Goal: Transaction & Acquisition: Purchase product/service

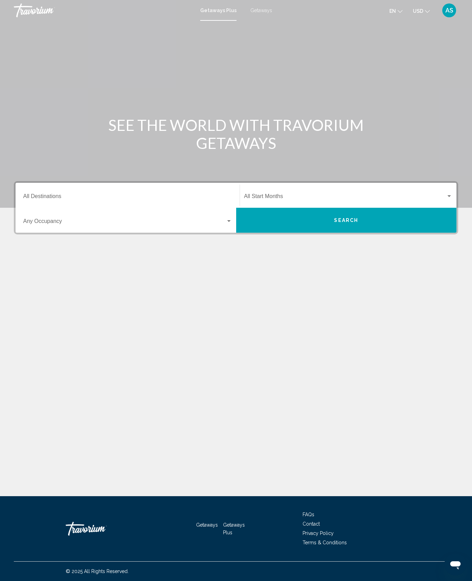
click at [66, 201] on input "Destination All Destinations" at bounding box center [127, 197] width 209 height 6
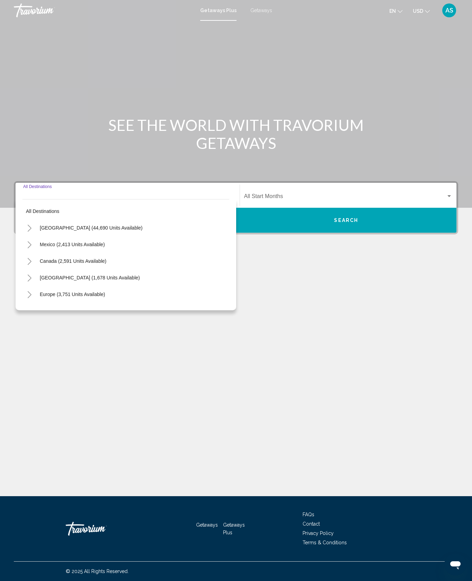
scroll to position [29, 0]
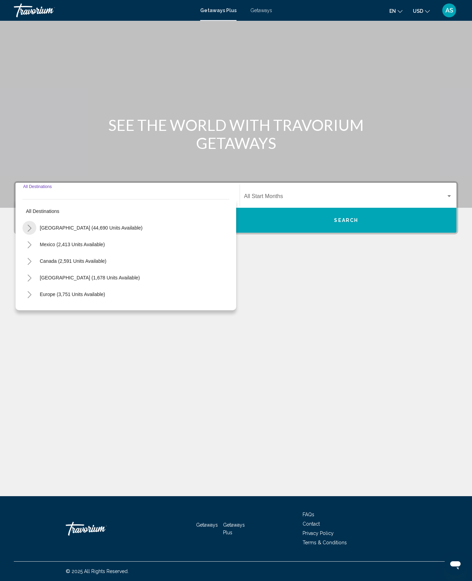
click at [36, 235] on button "Toggle United States (44,690 units available)" at bounding box center [29, 228] width 14 height 14
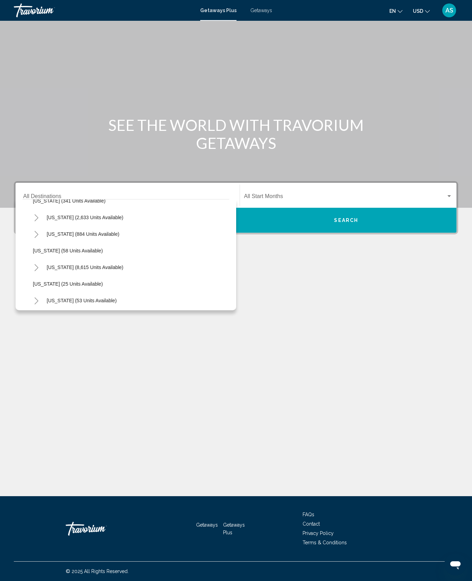
scroll to position [66, 0]
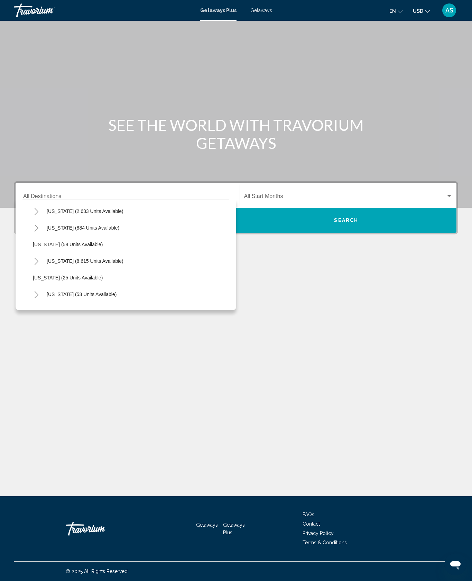
click at [63, 280] on span "Georgia (25 units available)" at bounding box center [68, 278] width 70 height 6
type input "**********"
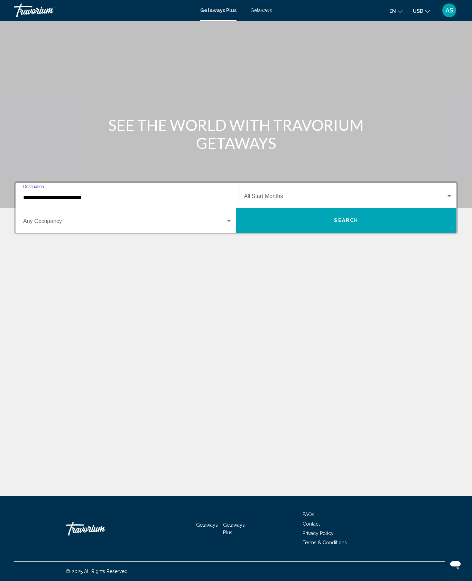
click at [292, 233] on button "Search" at bounding box center [346, 220] width 221 height 25
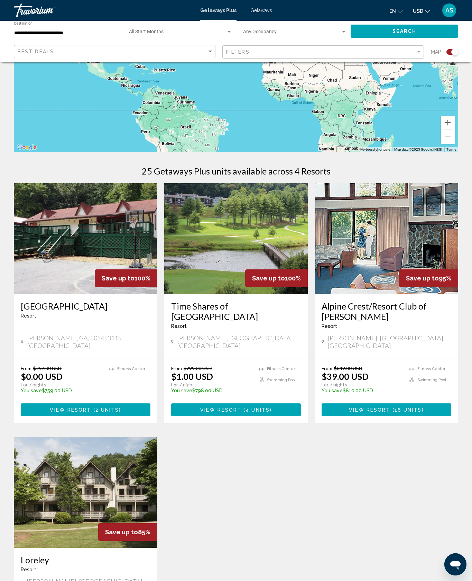
scroll to position [124, 0]
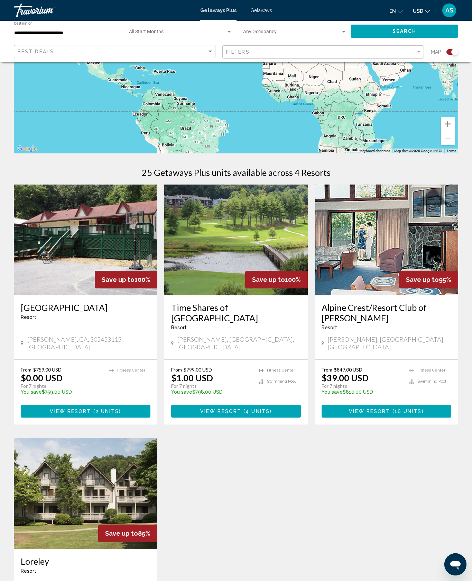
click at [269, 263] on img "Main content" at bounding box center [236, 239] width 144 height 111
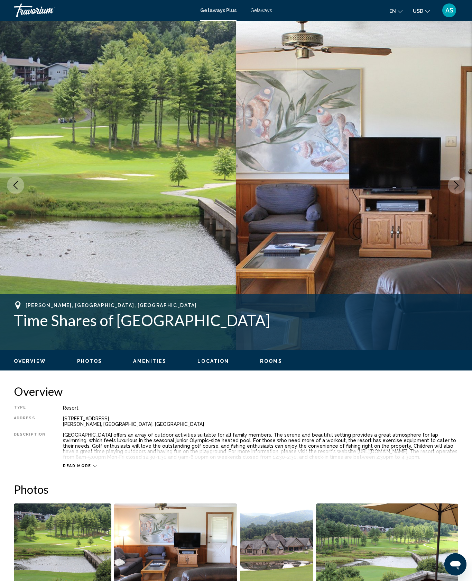
click at [461, 194] on button "Next image" at bounding box center [456, 184] width 17 height 17
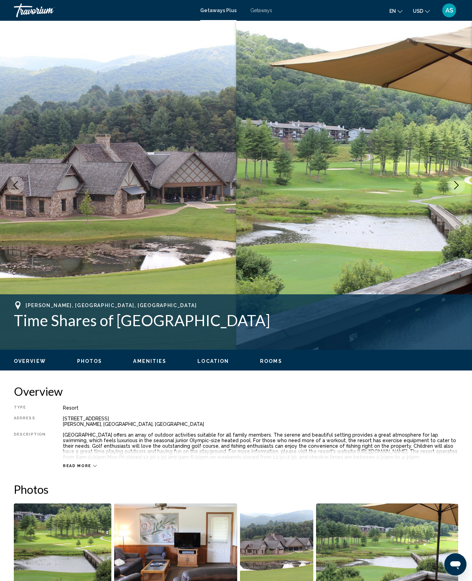
click at [458, 194] on button "Next image" at bounding box center [456, 184] width 17 height 17
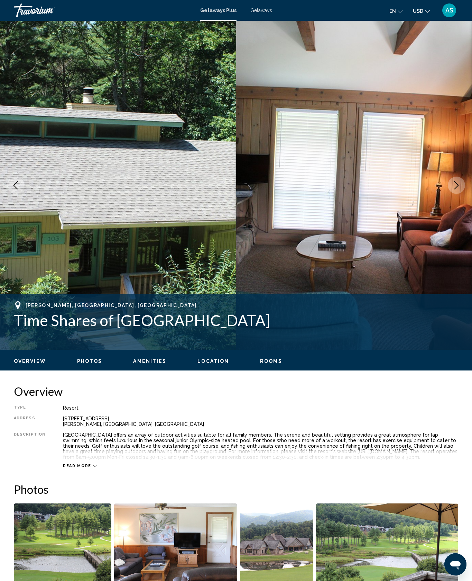
click at [457, 189] on icon "Next image" at bounding box center [457, 185] width 8 height 8
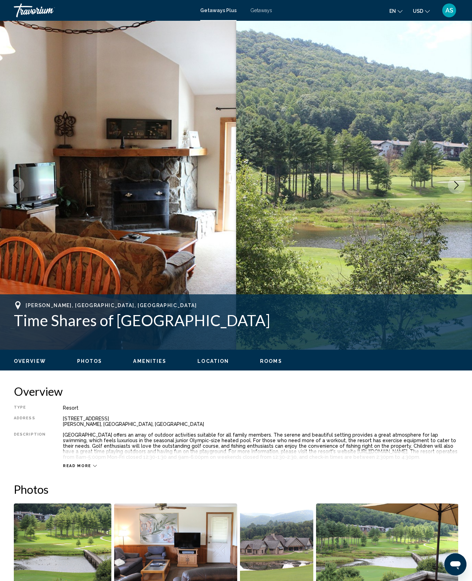
click at [455, 189] on icon "Next image" at bounding box center [457, 185] width 8 height 8
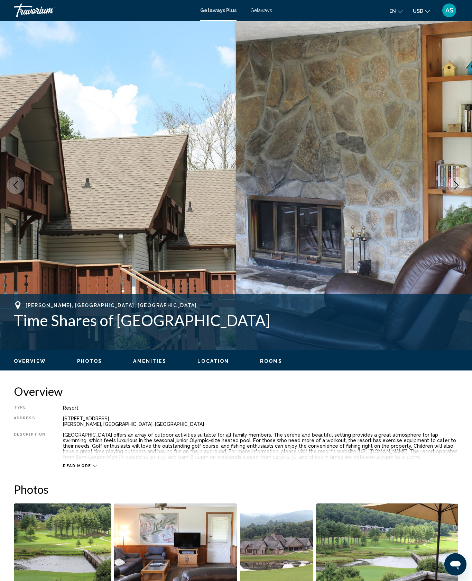
click at [457, 189] on icon "Next image" at bounding box center [457, 185] width 8 height 8
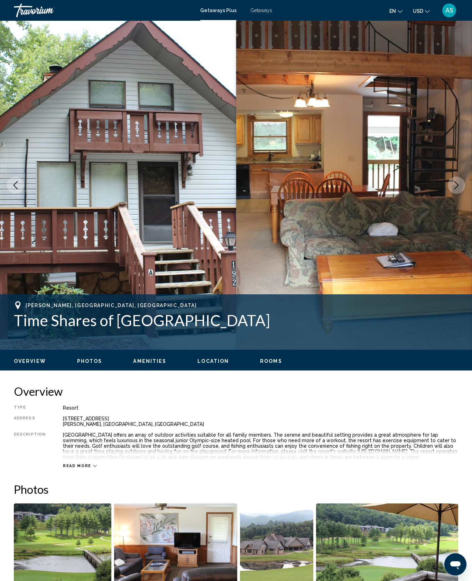
click at [456, 189] on icon "Next image" at bounding box center [457, 185] width 8 height 8
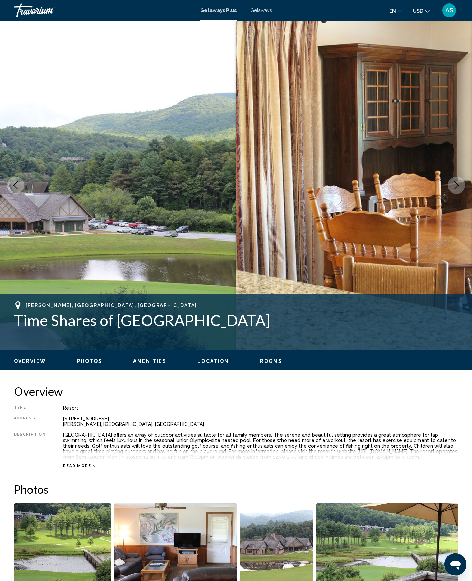
click at [459, 194] on button "Next image" at bounding box center [456, 184] width 17 height 17
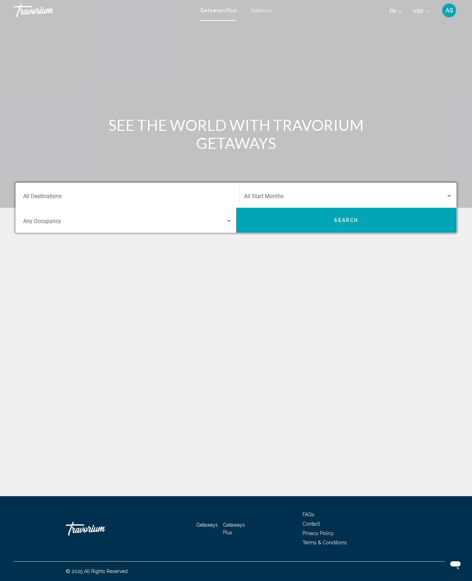
click at [272, 13] on span "Getaways" at bounding box center [262, 11] width 22 height 6
click at [66, 201] on input "Destination All Destinations" at bounding box center [127, 197] width 209 height 6
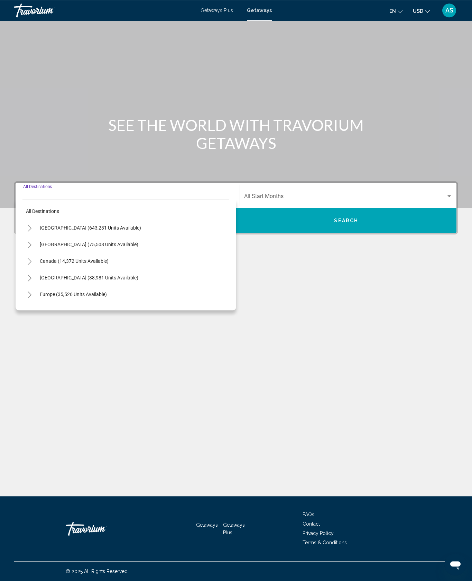
scroll to position [29, 0]
click at [36, 235] on button "Toggle United States (643,231 units available)" at bounding box center [29, 228] width 14 height 14
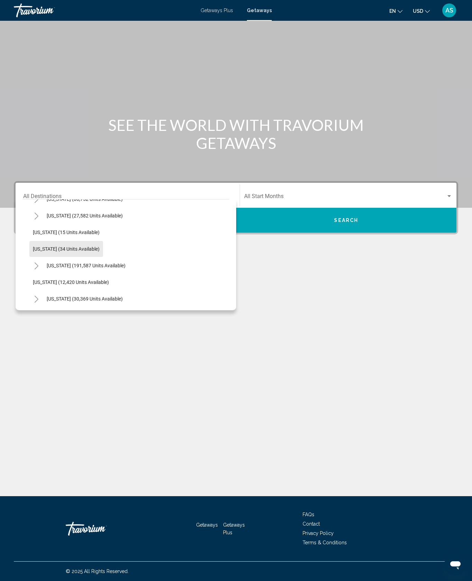
scroll to position [80, 0]
click at [77, 289] on button "Georgia (12,420 units available)" at bounding box center [70, 281] width 83 height 16
type input "**********"
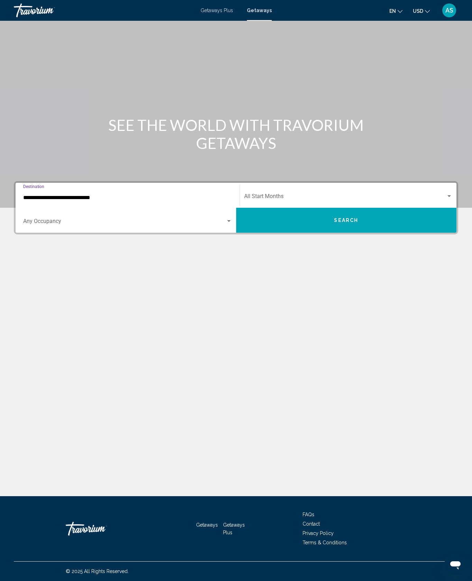
click at [348, 223] on span "Search" at bounding box center [346, 221] width 24 height 6
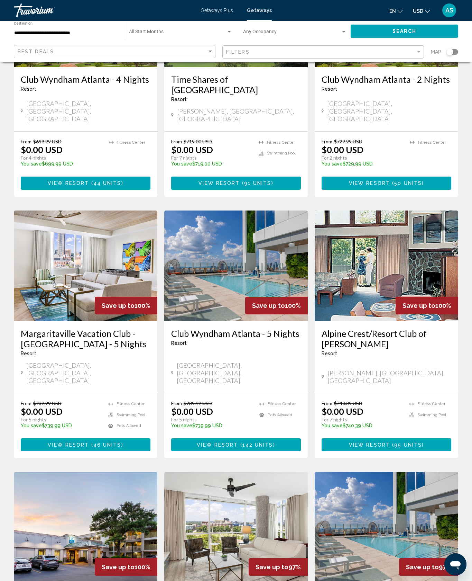
scroll to position [399, 0]
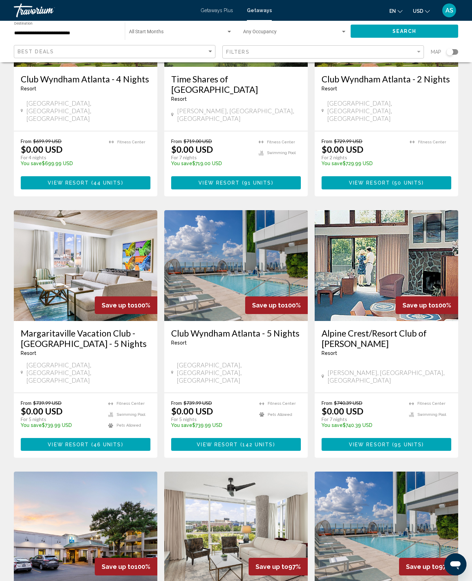
click at [117, 447] on span "46 units" at bounding box center [107, 445] width 28 height 6
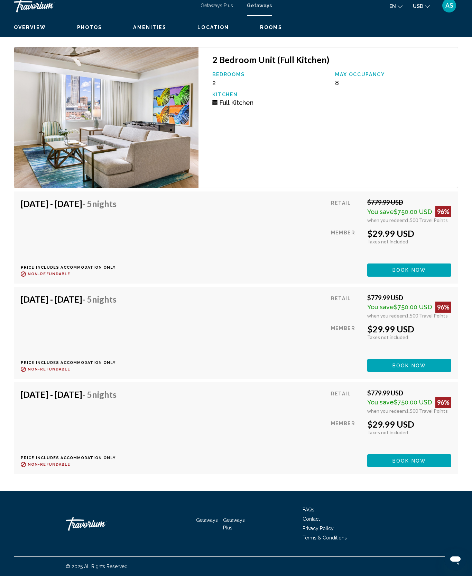
scroll to position [3035, 0]
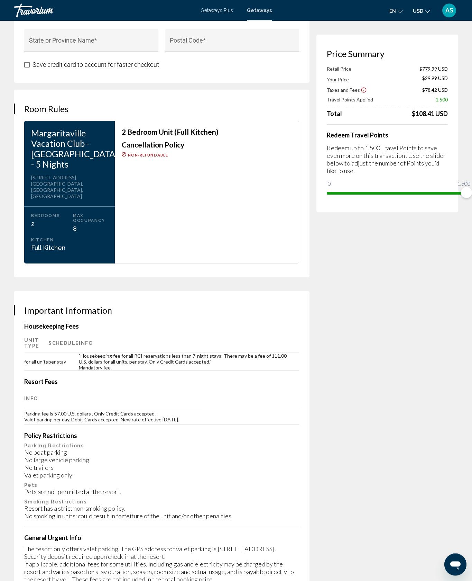
scroll to position [845, 0]
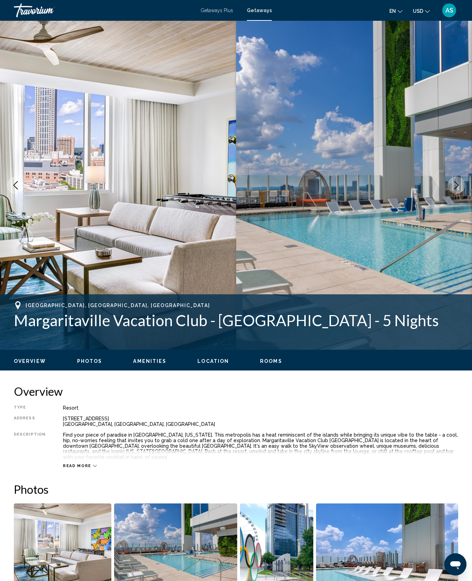
click at [455, 189] on icon "Next image" at bounding box center [457, 185] width 8 height 8
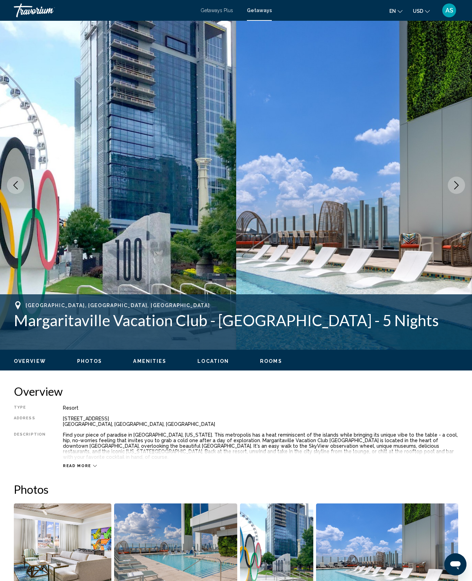
click at [453, 189] on icon "Next image" at bounding box center [457, 185] width 8 height 8
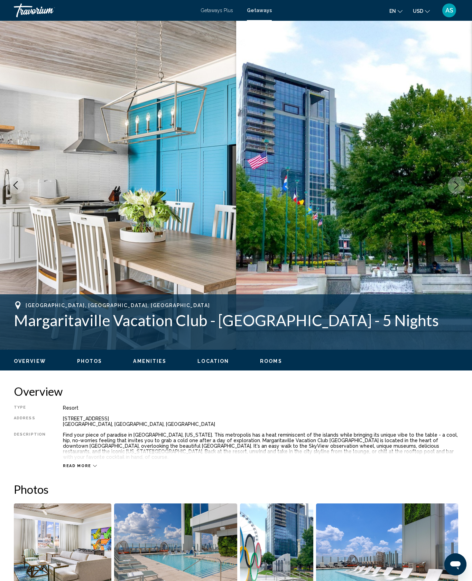
click at [456, 194] on button "Next image" at bounding box center [456, 184] width 17 height 17
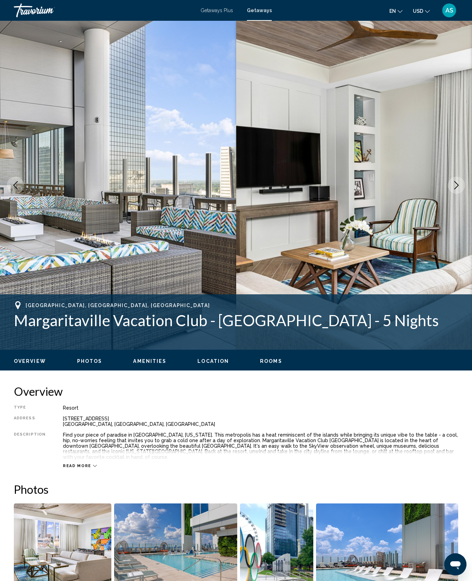
click at [454, 194] on button "Next image" at bounding box center [456, 184] width 17 height 17
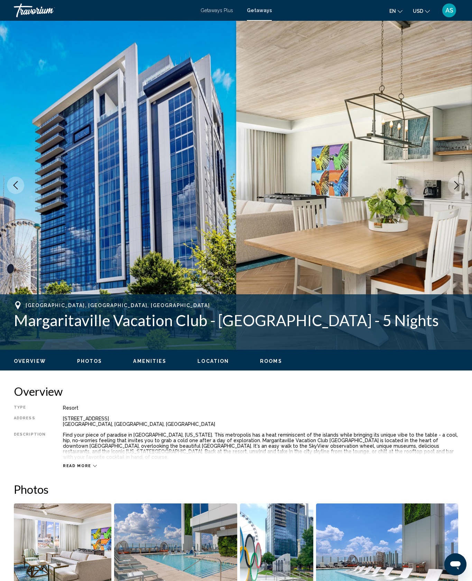
click at [450, 194] on button "Next image" at bounding box center [456, 184] width 17 height 17
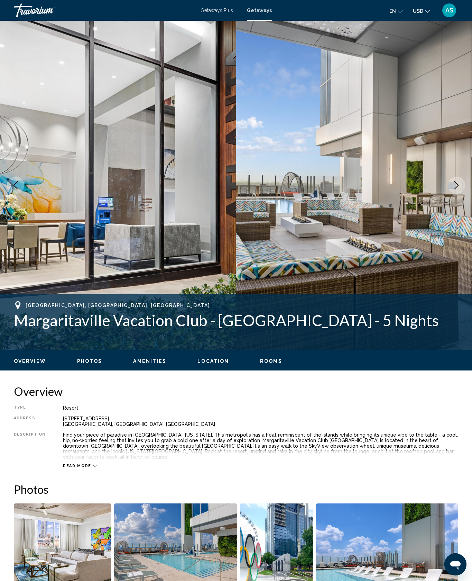
click at [458, 194] on button "Next image" at bounding box center [456, 184] width 17 height 17
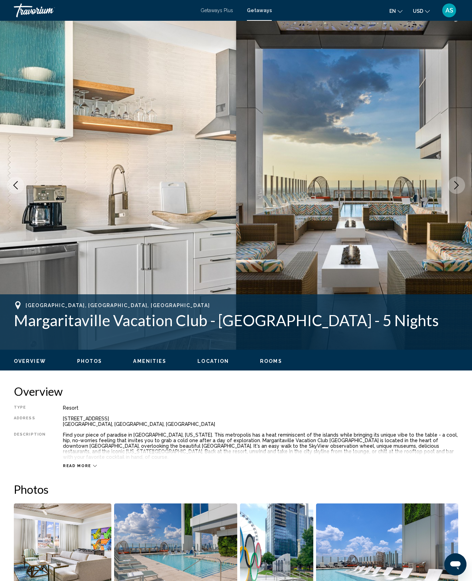
click at [460, 194] on button "Next image" at bounding box center [456, 184] width 17 height 17
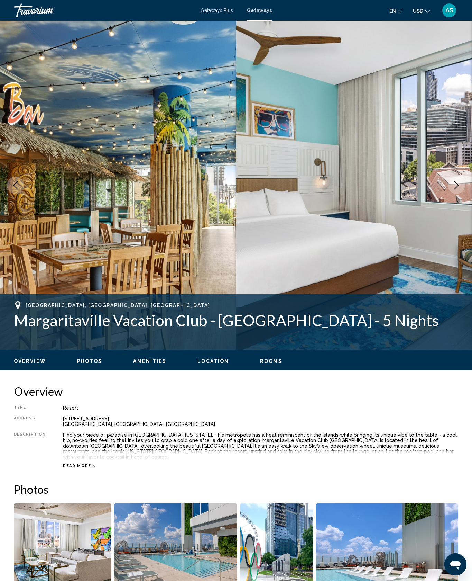
click at [460, 194] on button "Next image" at bounding box center [456, 184] width 17 height 17
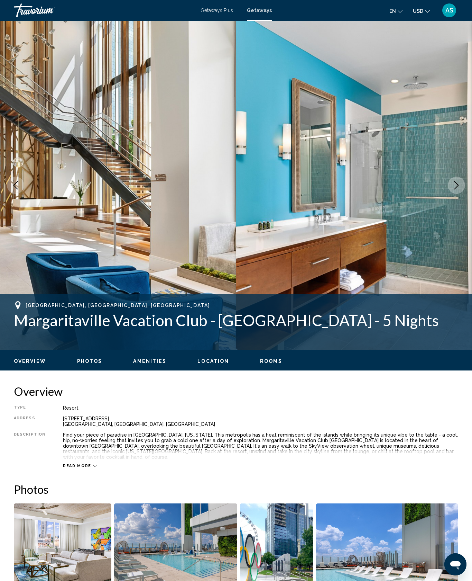
click at [461, 230] on img "Main content" at bounding box center [354, 185] width 236 height 329
click at [461, 194] on button "Next image" at bounding box center [456, 184] width 17 height 17
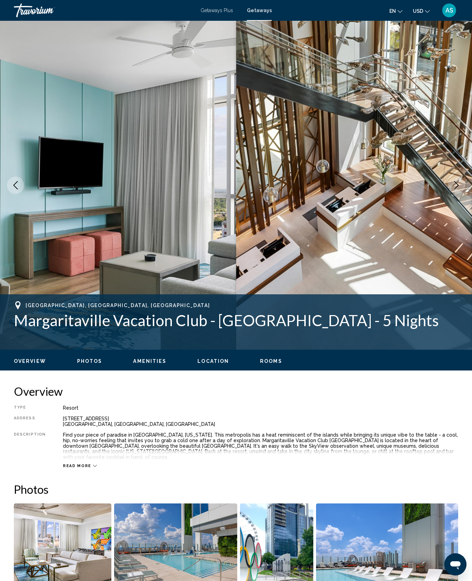
click at [459, 194] on button "Next image" at bounding box center [456, 184] width 17 height 17
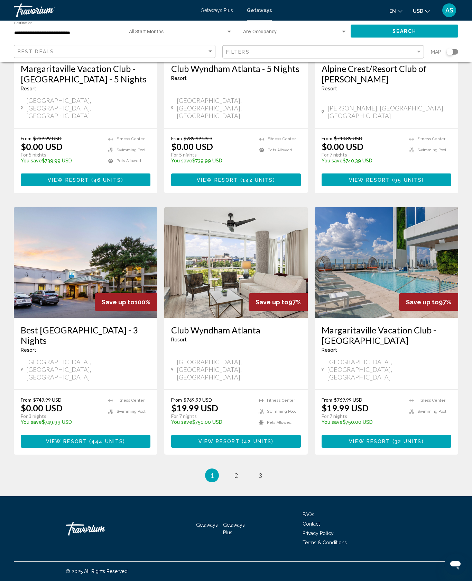
scroll to position [792, 0]
click at [234, 481] on link "page 2" at bounding box center [236, 475] width 12 height 12
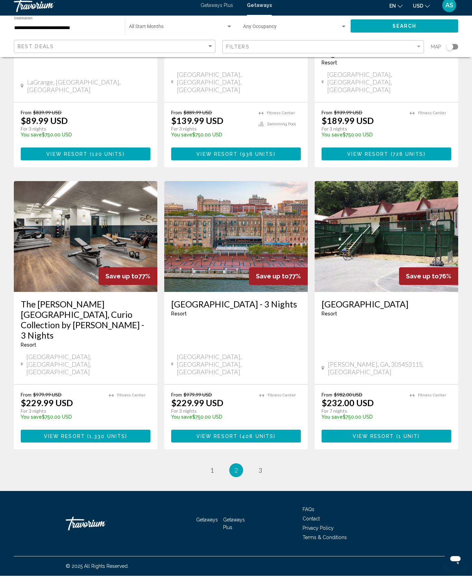
scroll to position [806, 0]
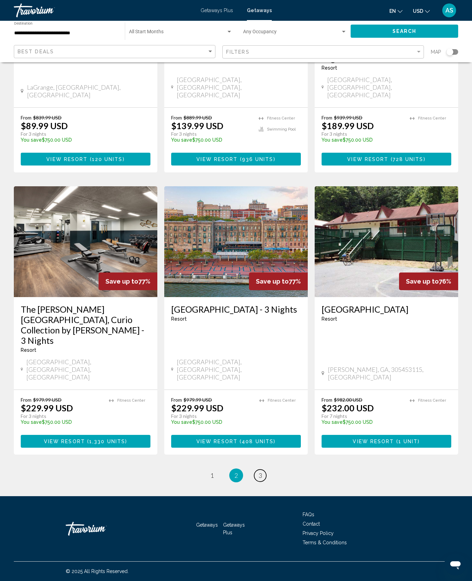
click at [266, 481] on link "page 3" at bounding box center [260, 475] width 12 height 12
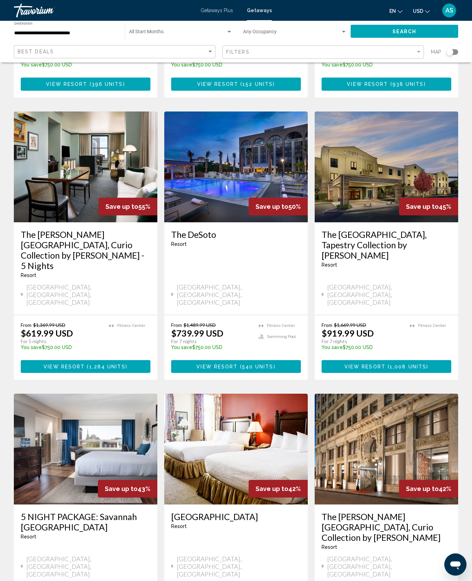
scroll to position [514, 0]
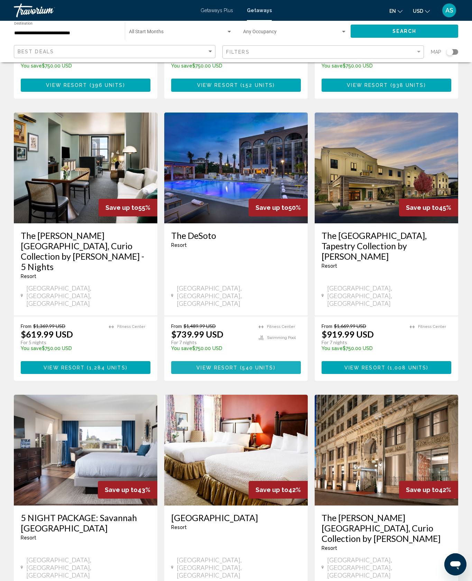
click at [275, 370] on span "( 540 units )" at bounding box center [257, 368] width 38 height 6
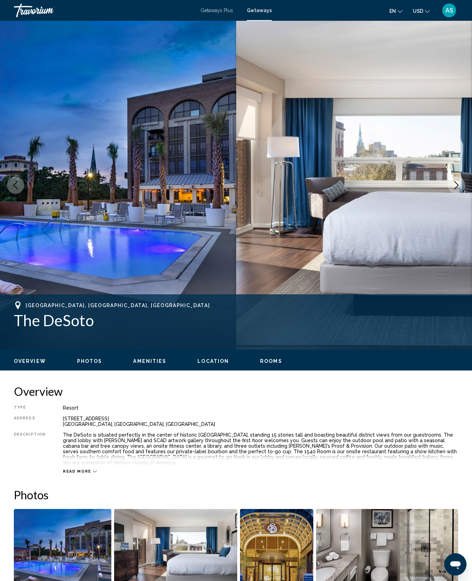
click at [453, 194] on button "Next image" at bounding box center [456, 184] width 17 height 17
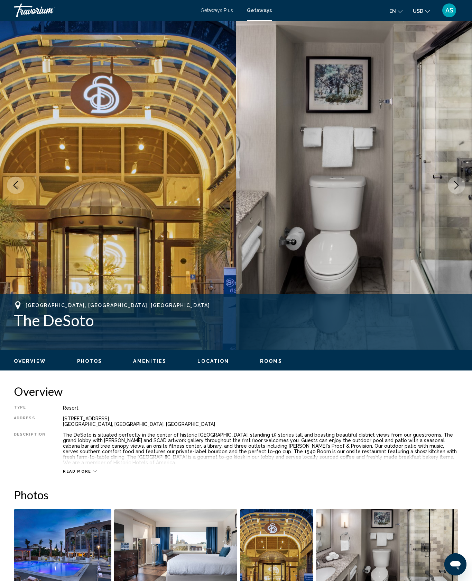
click at [453, 189] on icon "Next image" at bounding box center [457, 185] width 8 height 8
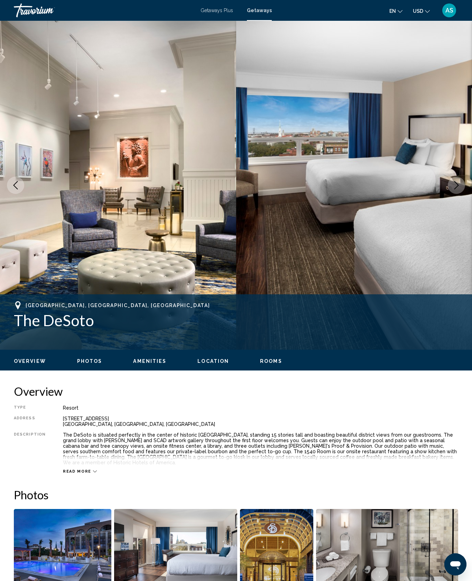
click at [453, 194] on button "Next image" at bounding box center [456, 184] width 17 height 17
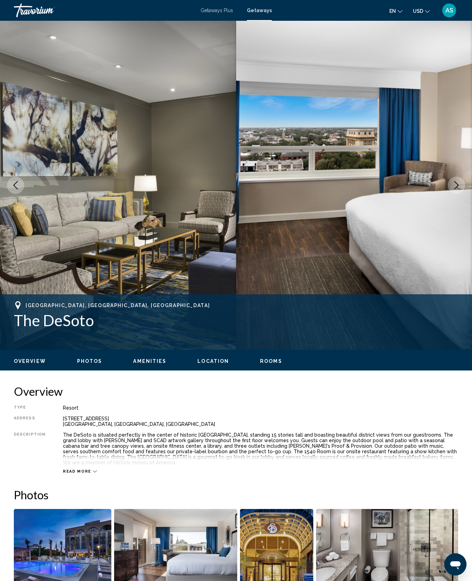
click at [455, 189] on icon "Next image" at bounding box center [457, 185] width 4 height 8
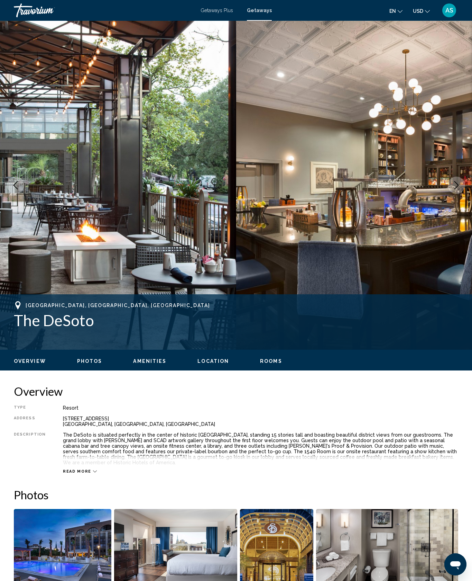
click at [455, 189] on icon "Next image" at bounding box center [457, 185] width 8 height 8
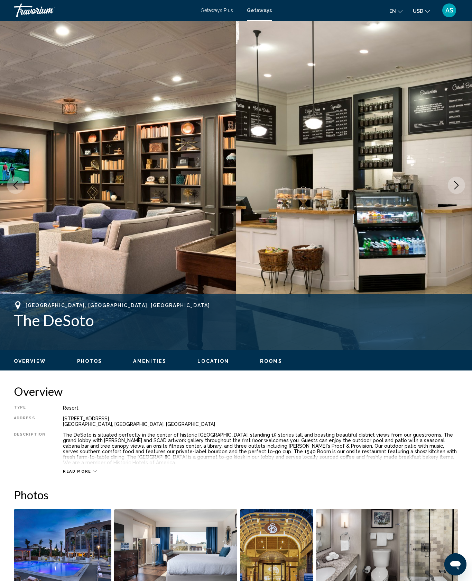
click at [455, 194] on button "Next image" at bounding box center [456, 184] width 17 height 17
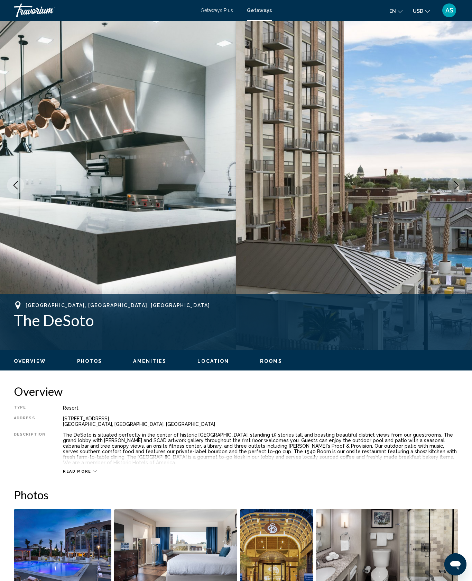
click at [454, 189] on icon "Next image" at bounding box center [457, 185] width 8 height 8
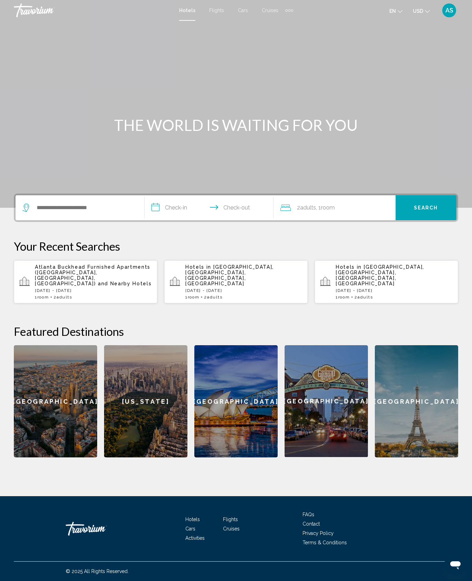
click at [120, 286] on p "[GEOGRAPHIC_DATA] Buckhead Furnished Apartments ([GEOGRAPHIC_DATA], [GEOGRAPHIC…" at bounding box center [93, 275] width 117 height 22
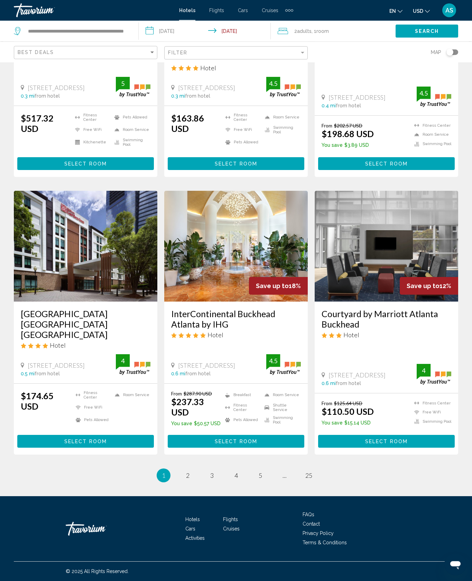
scroll to position [872, 0]
click at [390, 444] on span "Select Room" at bounding box center [386, 441] width 43 height 6
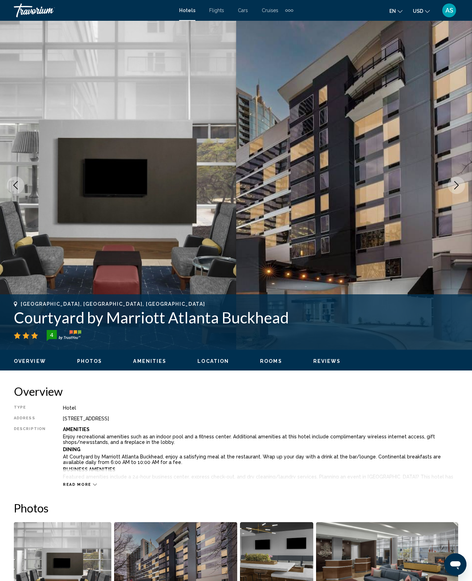
click at [453, 189] on icon "Next image" at bounding box center [457, 185] width 8 height 8
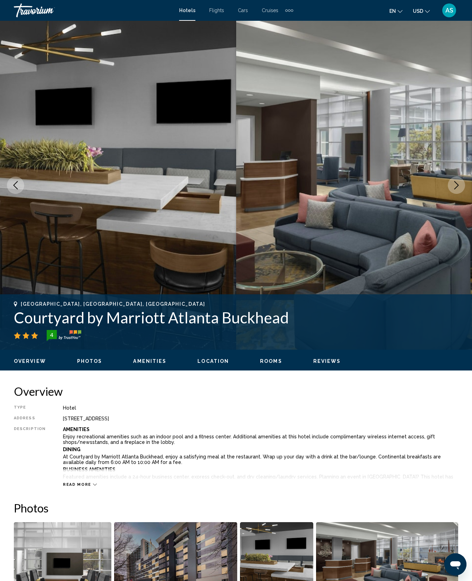
click at [455, 189] on icon "Next image" at bounding box center [457, 185] width 4 height 8
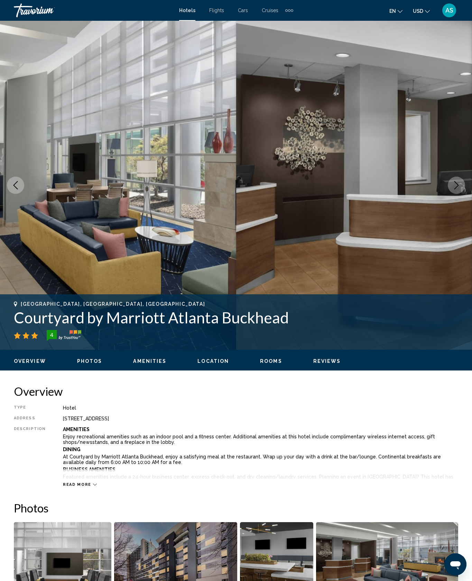
click at [454, 194] on button "Next image" at bounding box center [456, 184] width 17 height 17
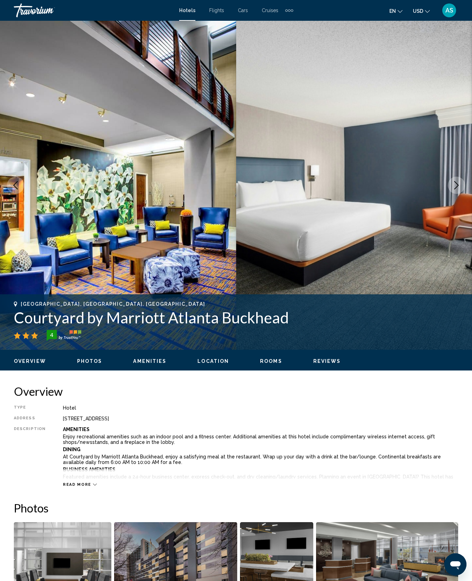
click at [451, 194] on button "Next image" at bounding box center [456, 184] width 17 height 17
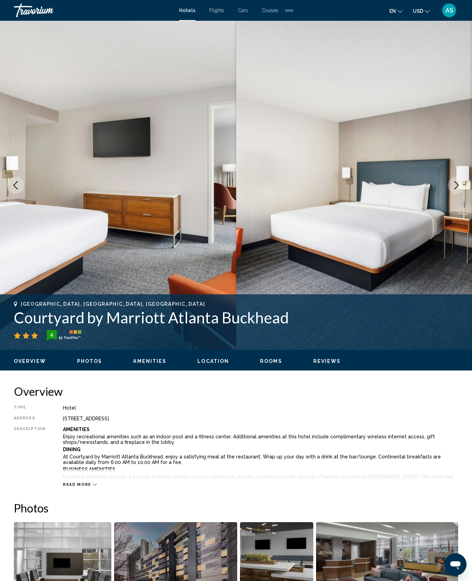
click at [459, 194] on button "Next image" at bounding box center [456, 184] width 17 height 17
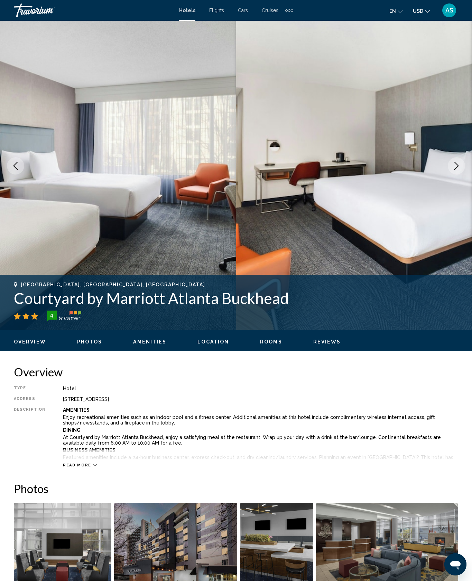
scroll to position [21, 0]
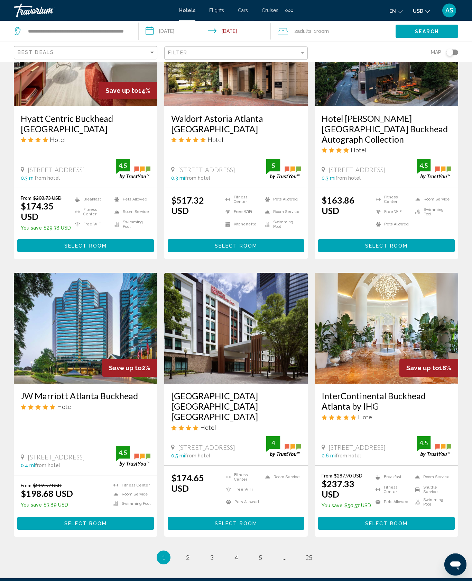
scroll to position [656, 0]
click at [133, 252] on button "Select Room" at bounding box center [85, 245] width 137 height 13
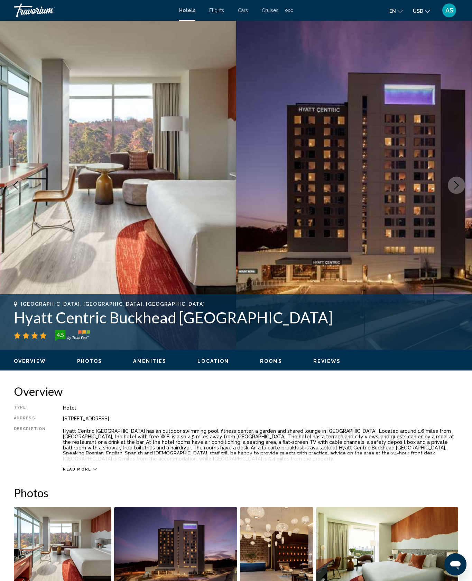
click at [449, 194] on button "Next image" at bounding box center [456, 184] width 17 height 17
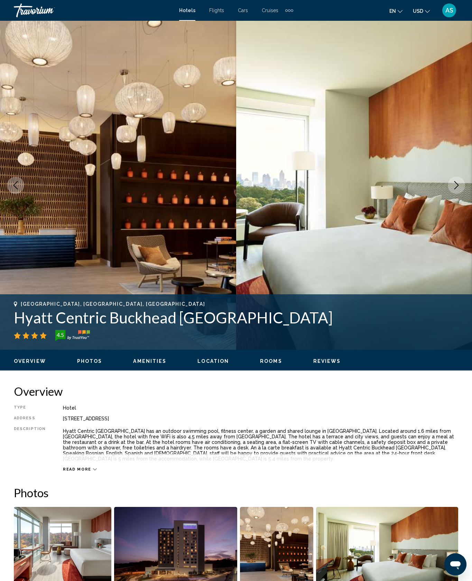
click at [455, 194] on button "Next image" at bounding box center [456, 184] width 17 height 17
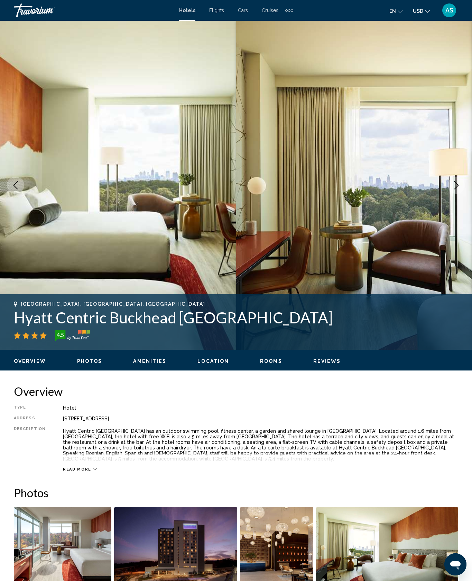
click at [457, 189] on icon "Next image" at bounding box center [457, 185] width 8 height 8
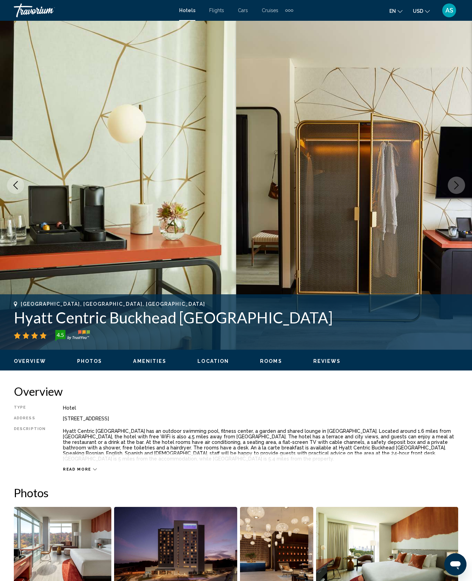
click at [453, 189] on icon "Next image" at bounding box center [457, 185] width 8 height 8
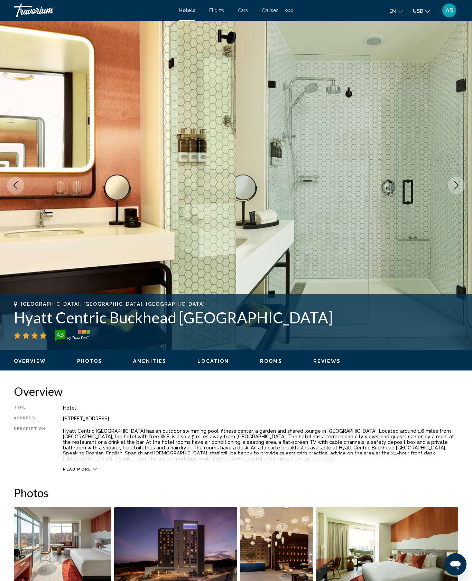
click at [455, 194] on button "Next image" at bounding box center [456, 184] width 17 height 17
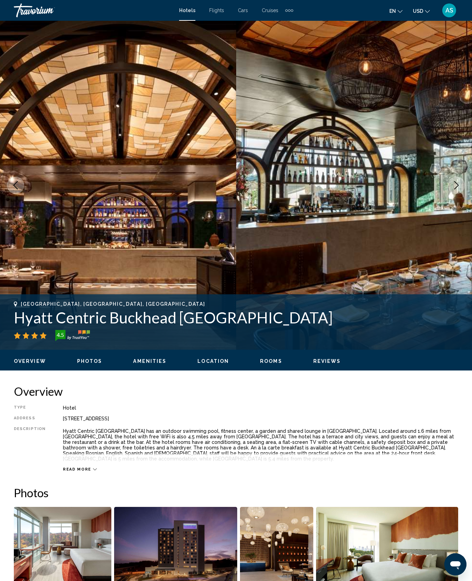
click at [455, 189] on icon "Next image" at bounding box center [457, 185] width 8 height 8
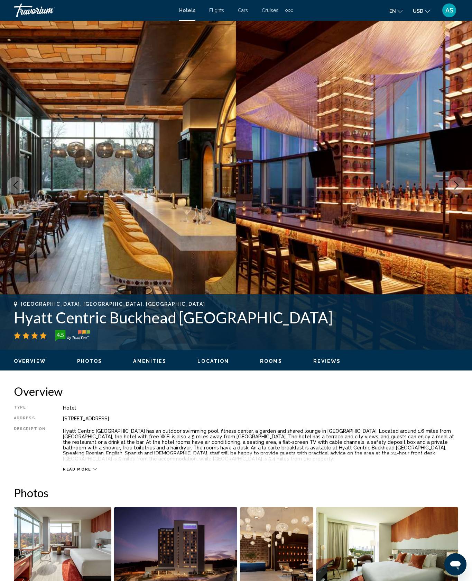
click at [455, 189] on icon "Next image" at bounding box center [457, 185] width 8 height 8
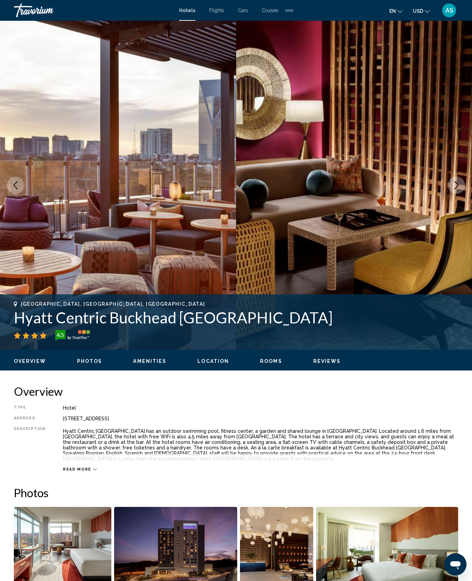
click at [460, 194] on button "Next image" at bounding box center [456, 184] width 17 height 17
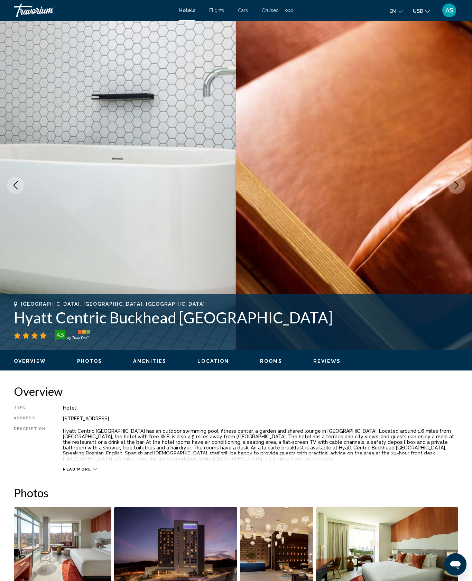
click at [455, 189] on icon "Next image" at bounding box center [457, 185] width 8 height 8
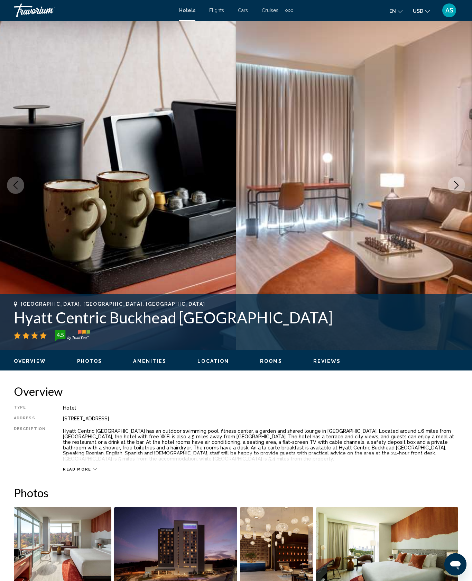
click at [456, 189] on icon "Next image" at bounding box center [457, 185] width 8 height 8
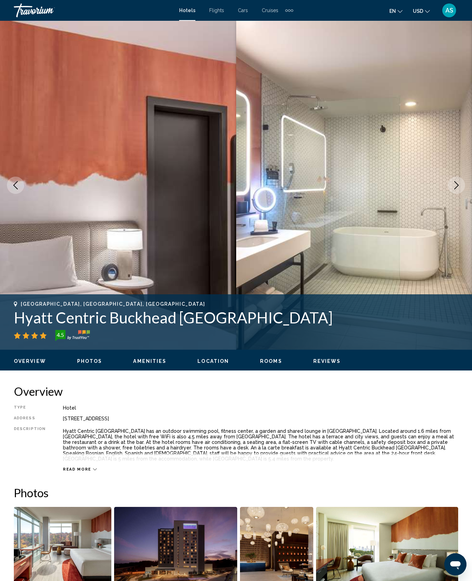
click at [458, 194] on button "Next image" at bounding box center [456, 184] width 17 height 17
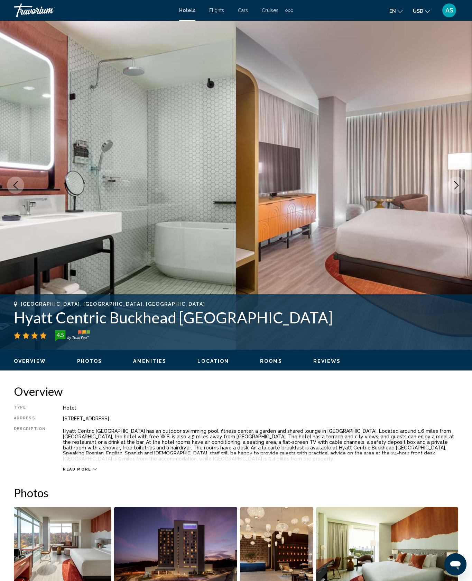
click at [453, 189] on icon "Next image" at bounding box center [457, 185] width 8 height 8
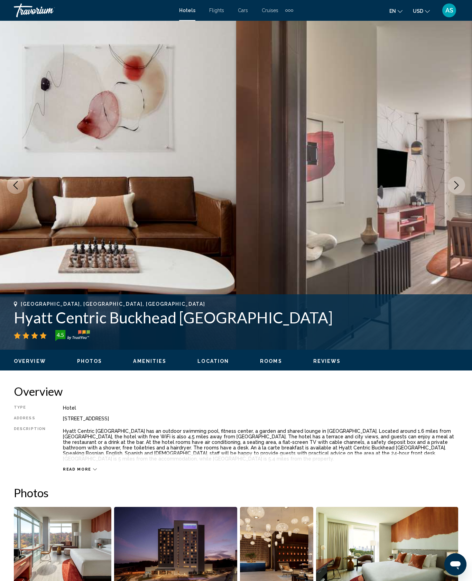
click at [453, 189] on icon "Next image" at bounding box center [457, 185] width 8 height 8
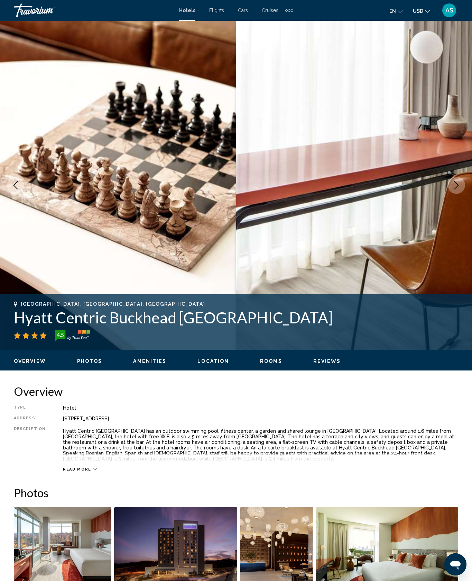
click at [450, 194] on button "Next image" at bounding box center [456, 184] width 17 height 17
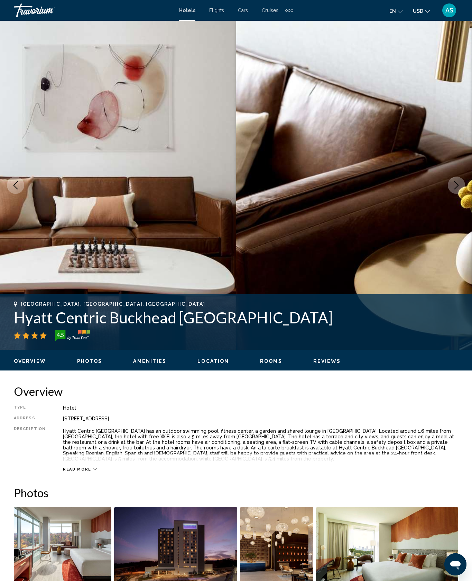
click at [453, 189] on icon "Next image" at bounding box center [457, 185] width 8 height 8
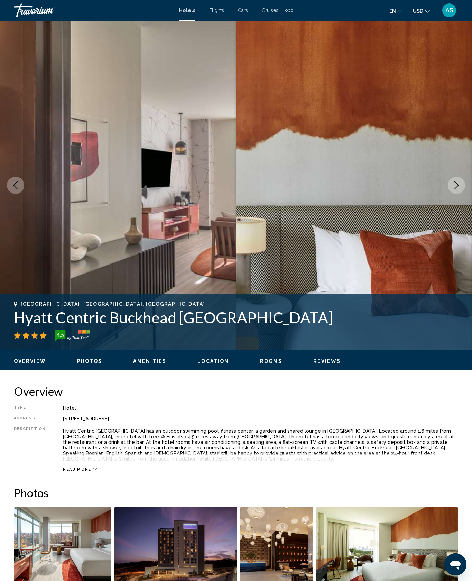
click at [453, 194] on button "Next image" at bounding box center [456, 184] width 17 height 17
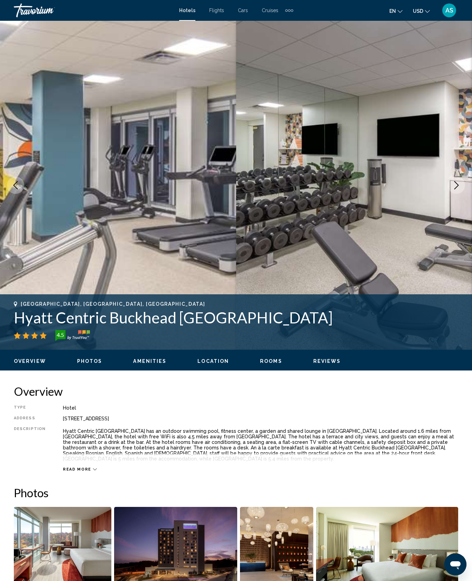
click at [455, 189] on icon "Next image" at bounding box center [457, 185] width 4 height 8
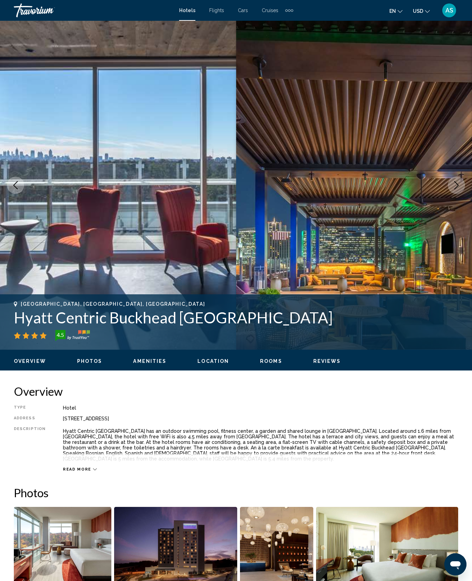
click at [456, 189] on icon "Next image" at bounding box center [457, 185] width 8 height 8
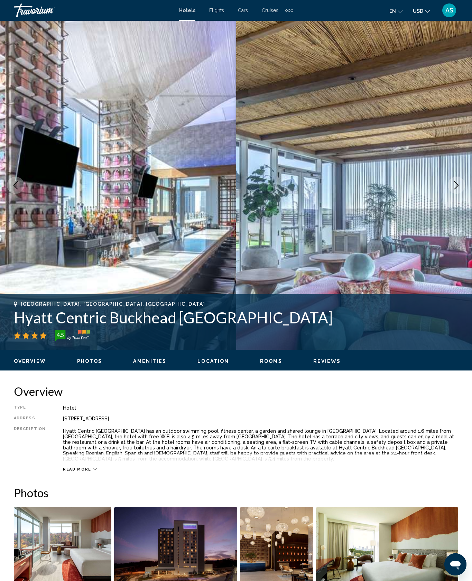
click at [457, 189] on icon "Next image" at bounding box center [457, 185] width 8 height 8
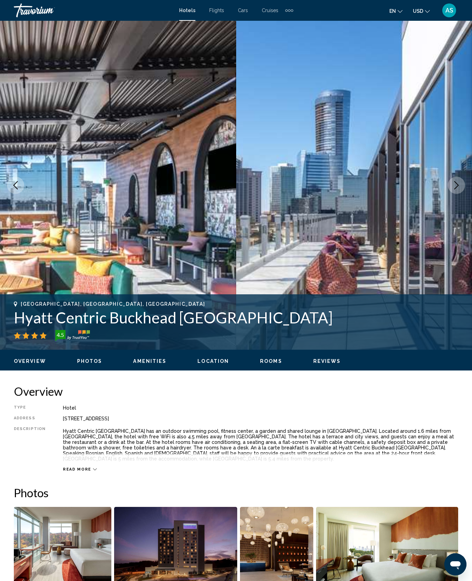
click at [459, 194] on button "Next image" at bounding box center [456, 184] width 17 height 17
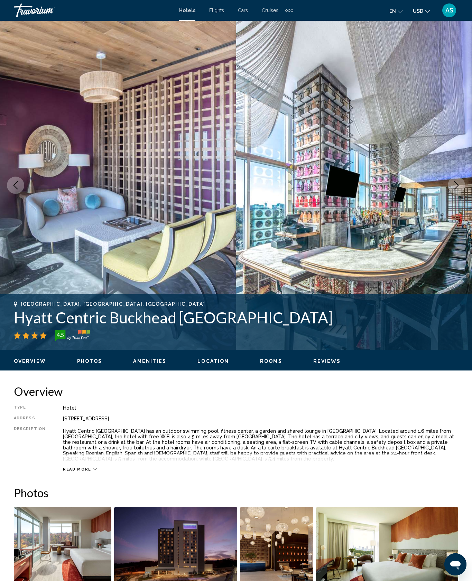
click at [456, 189] on icon "Next image" at bounding box center [457, 185] width 8 height 8
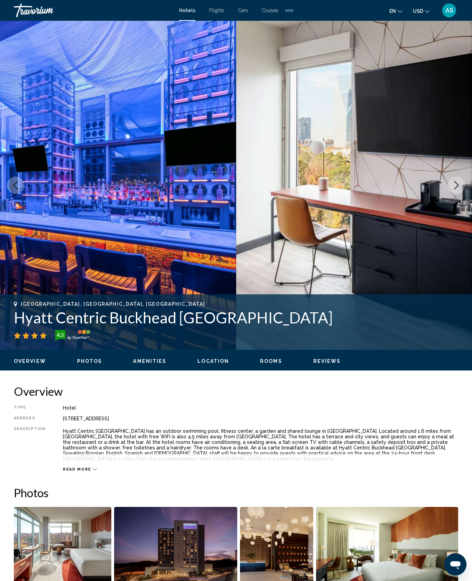
click at [455, 189] on icon "Next image" at bounding box center [457, 185] width 4 height 8
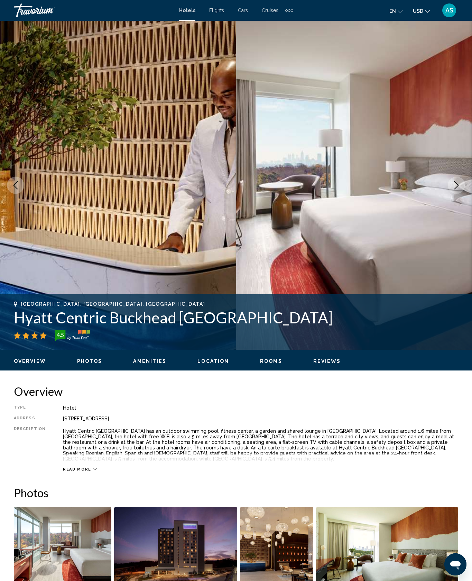
click at [456, 189] on icon "Next image" at bounding box center [457, 185] width 8 height 8
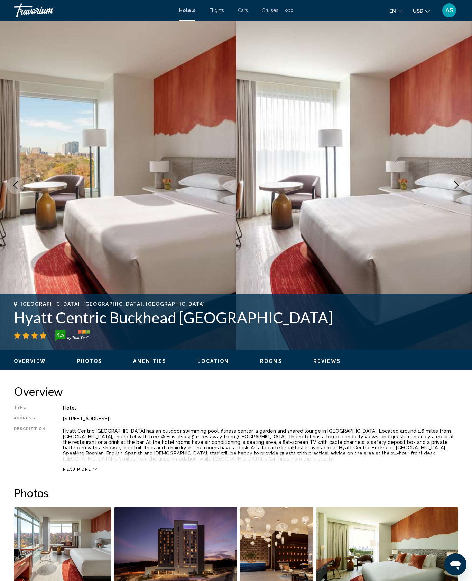
click at [456, 189] on icon "Next image" at bounding box center [457, 185] width 8 height 8
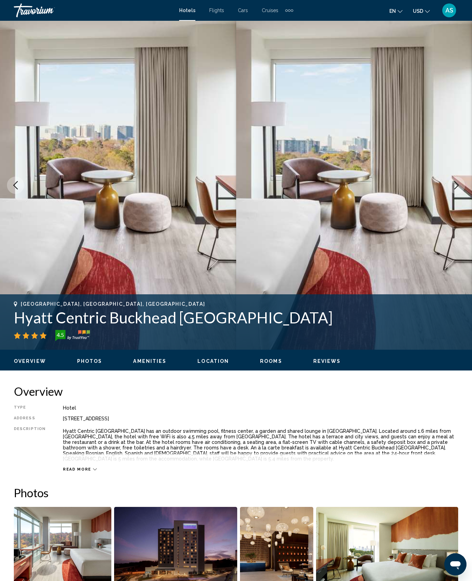
click at [455, 194] on button "Next image" at bounding box center [456, 184] width 17 height 17
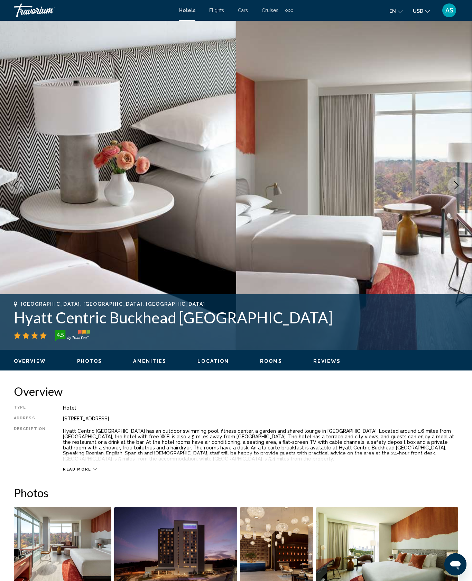
click at [457, 189] on icon "Next image" at bounding box center [457, 185] width 8 height 8
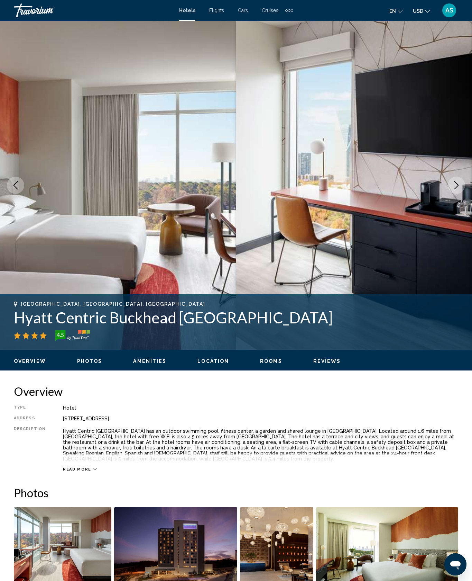
click at [459, 194] on button "Next image" at bounding box center [456, 184] width 17 height 17
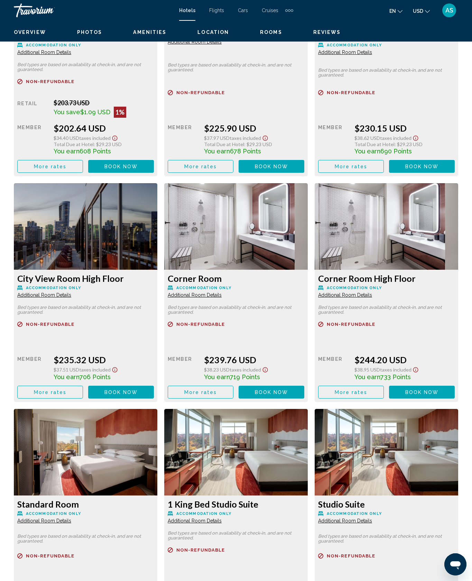
scroll to position [1662, 0]
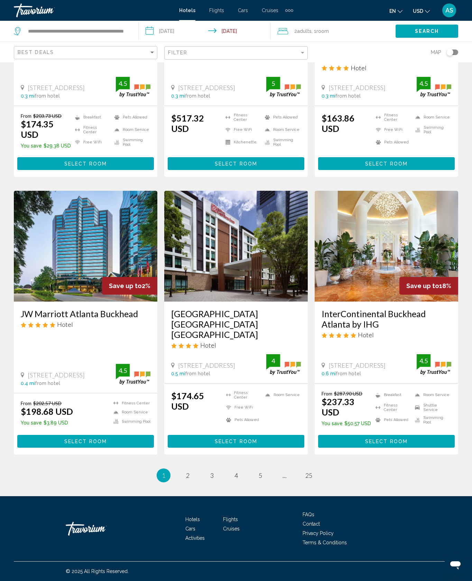
scroll to position [967, 0]
click at [71, 438] on span "Select Room" at bounding box center [85, 441] width 43 height 6
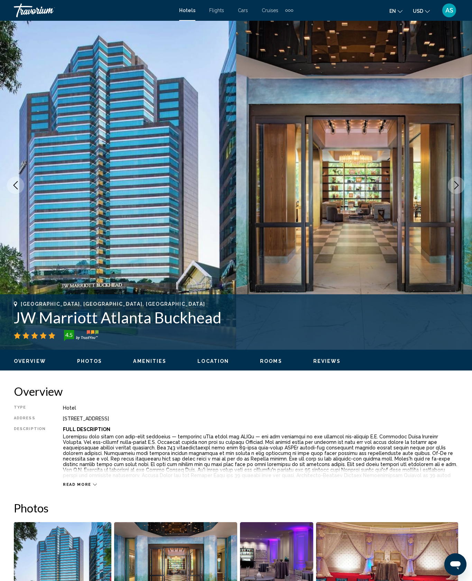
click at [454, 194] on button "Next image" at bounding box center [456, 184] width 17 height 17
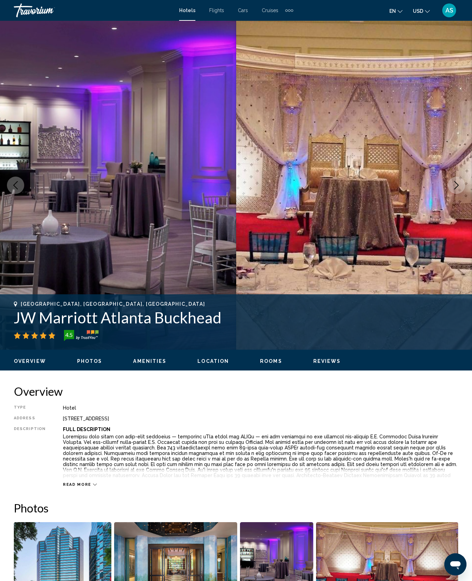
click at [453, 194] on button "Next image" at bounding box center [456, 184] width 17 height 17
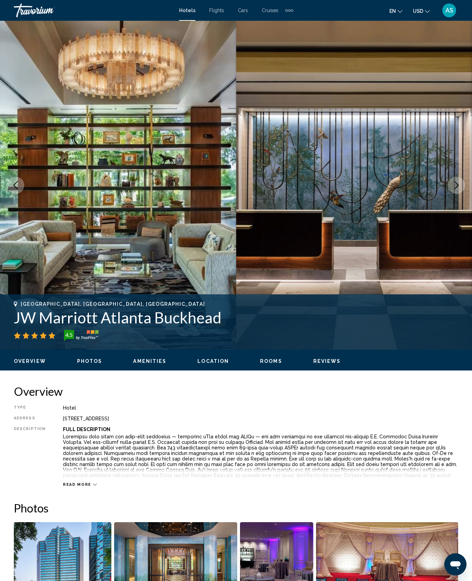
click at [453, 189] on icon "Next image" at bounding box center [457, 185] width 8 height 8
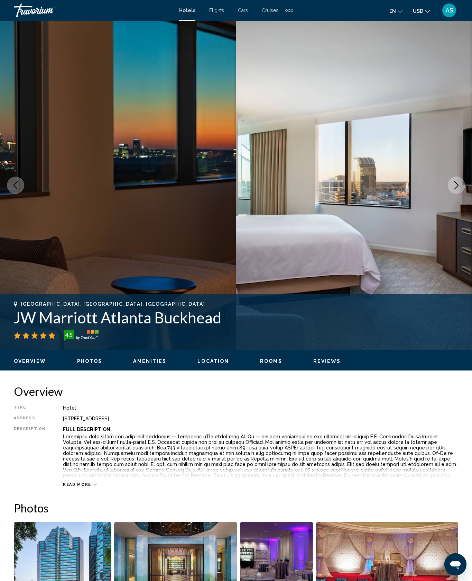
click at [455, 189] on icon "Next image" at bounding box center [457, 185] width 4 height 8
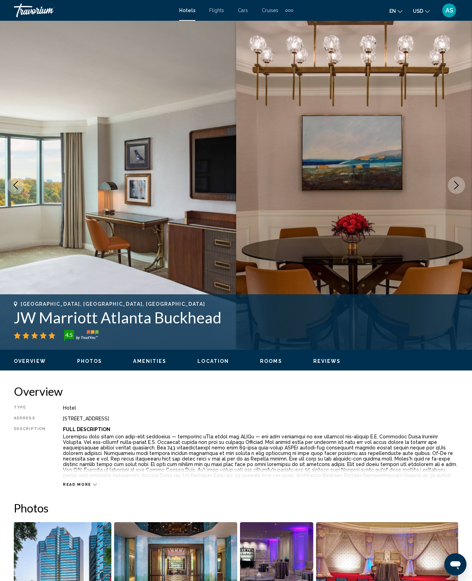
click at [453, 189] on icon "Next image" at bounding box center [457, 185] width 8 height 8
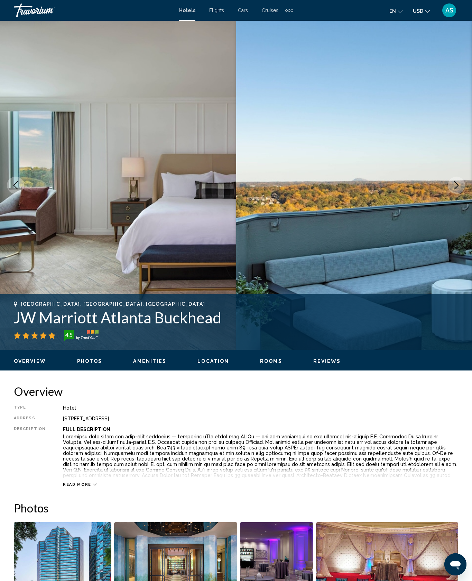
click at [458, 194] on button "Next image" at bounding box center [456, 184] width 17 height 17
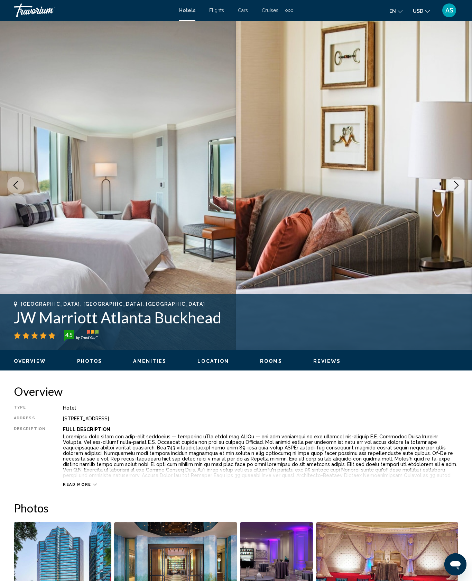
click at [453, 189] on icon "Next image" at bounding box center [457, 185] width 8 height 8
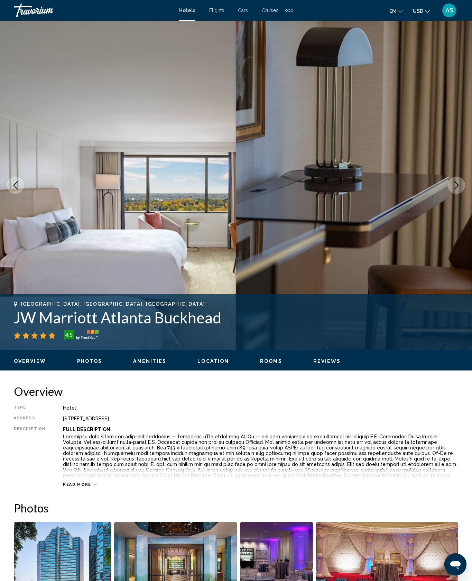
click at [454, 189] on icon "Next image" at bounding box center [457, 185] width 8 height 8
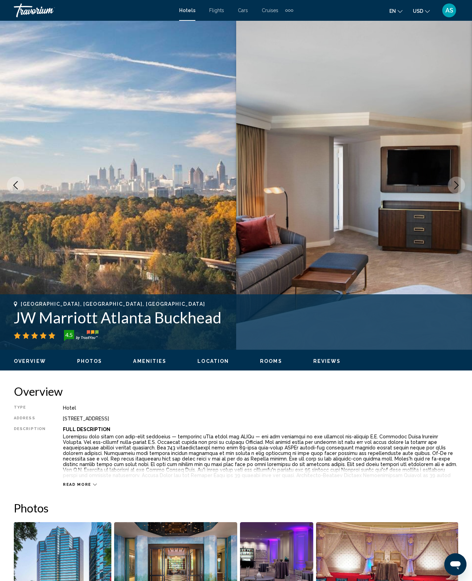
click at [453, 189] on icon "Next image" at bounding box center [457, 185] width 8 height 8
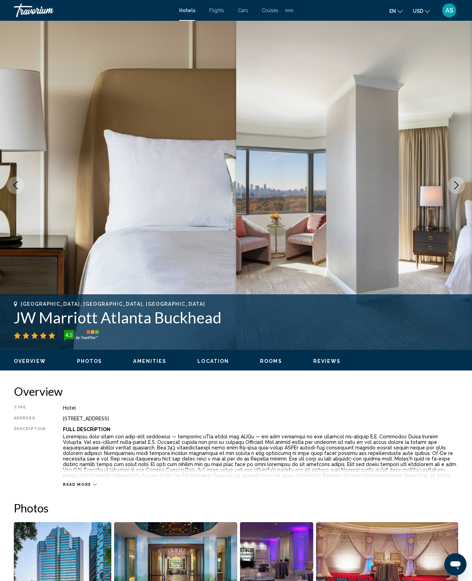
click at [449, 194] on button "Next image" at bounding box center [456, 184] width 17 height 17
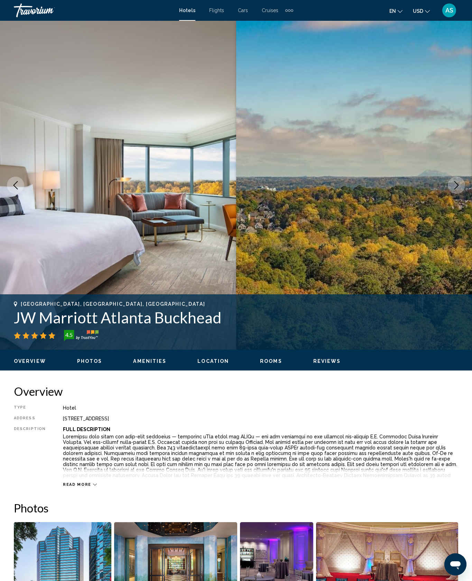
click at [453, 189] on icon "Next image" at bounding box center [457, 185] width 8 height 8
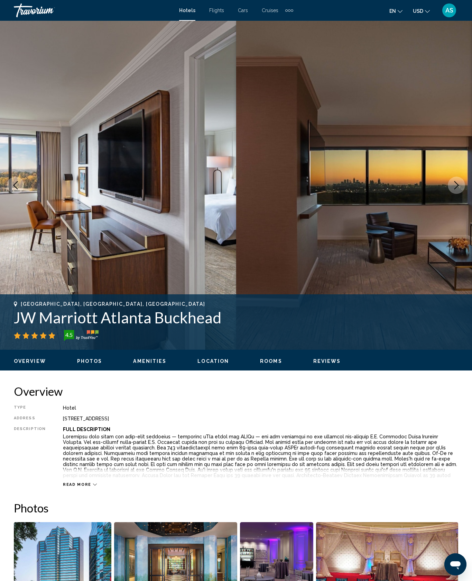
click at [455, 189] on icon "Next image" at bounding box center [457, 185] width 4 height 8
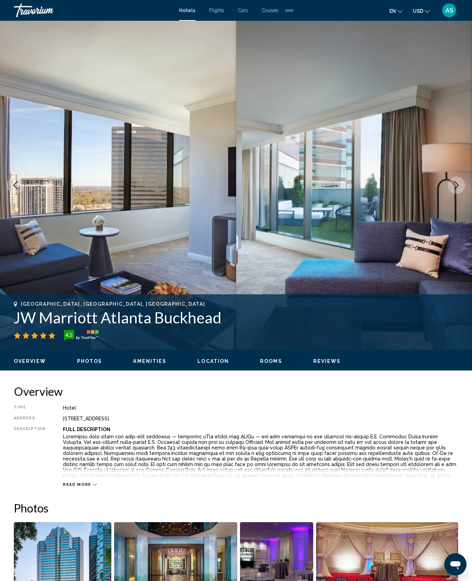
click at [453, 189] on icon "Next image" at bounding box center [457, 185] width 8 height 8
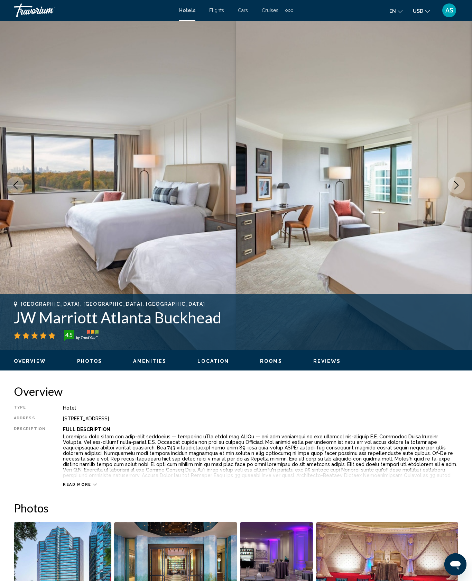
click at [455, 189] on icon "Next image" at bounding box center [457, 185] width 8 height 8
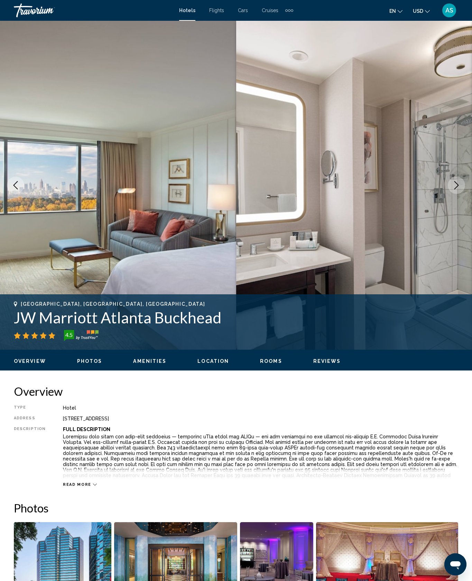
click at [453, 189] on icon "Next image" at bounding box center [457, 185] width 8 height 8
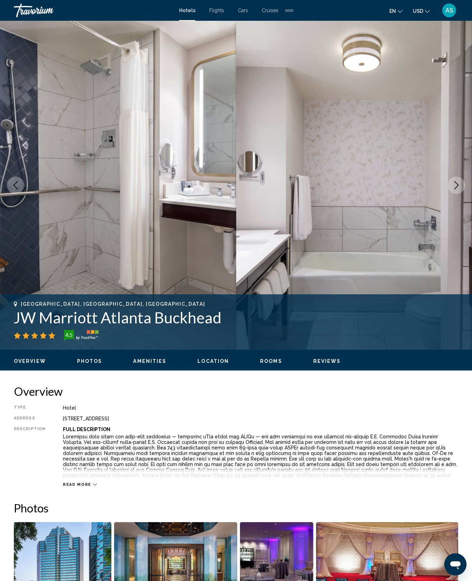
click at [456, 189] on icon "Next image" at bounding box center [457, 185] width 4 height 8
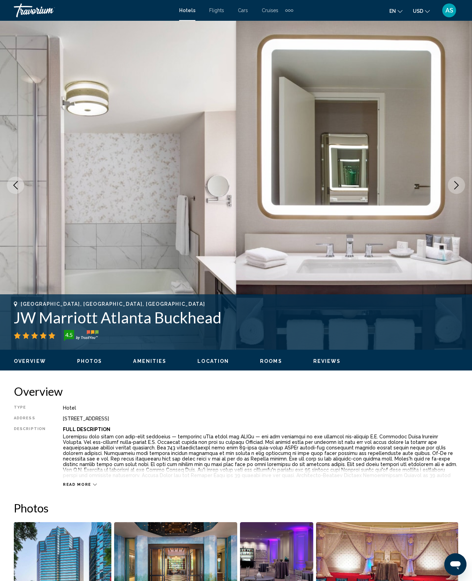
click at [457, 189] on icon "Next image" at bounding box center [457, 185] width 8 height 8
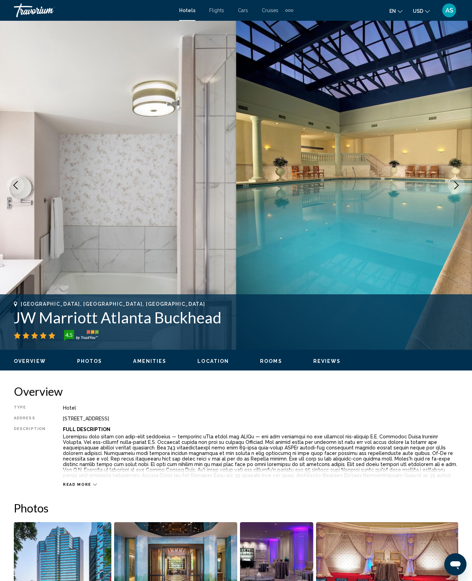
click at [458, 194] on button "Next image" at bounding box center [456, 184] width 17 height 17
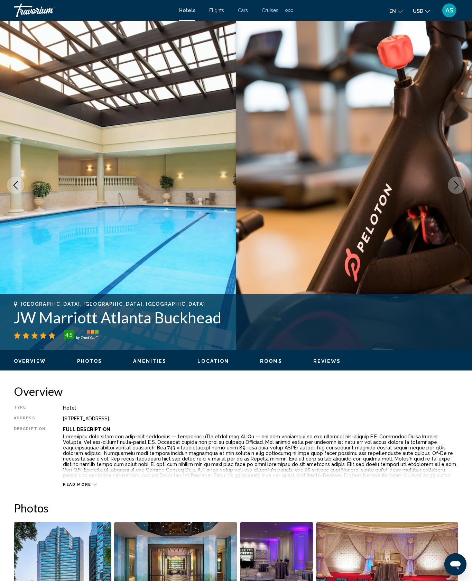
click at [455, 189] on icon "Next image" at bounding box center [457, 185] width 8 height 8
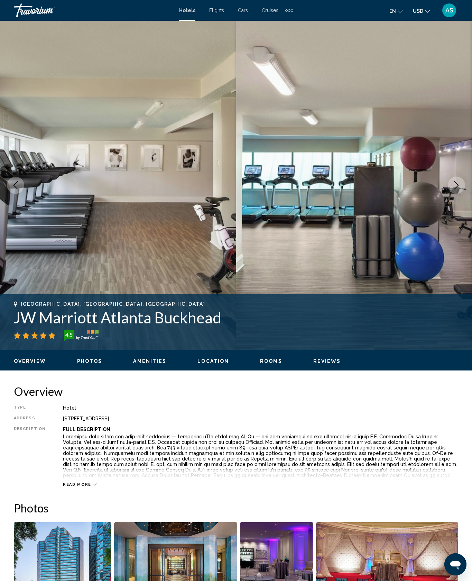
click at [463, 194] on button "Next image" at bounding box center [456, 184] width 17 height 17
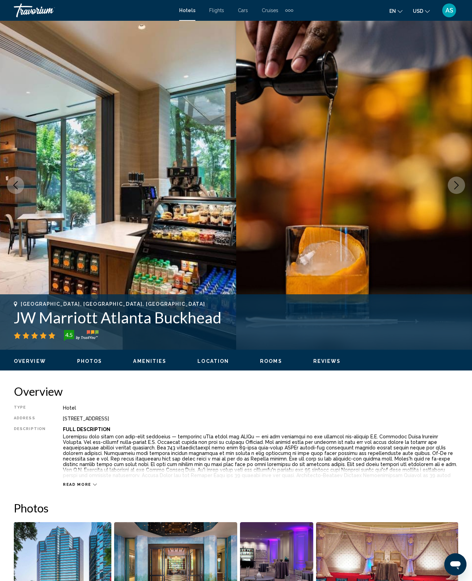
click at [459, 194] on button "Next image" at bounding box center [456, 184] width 17 height 17
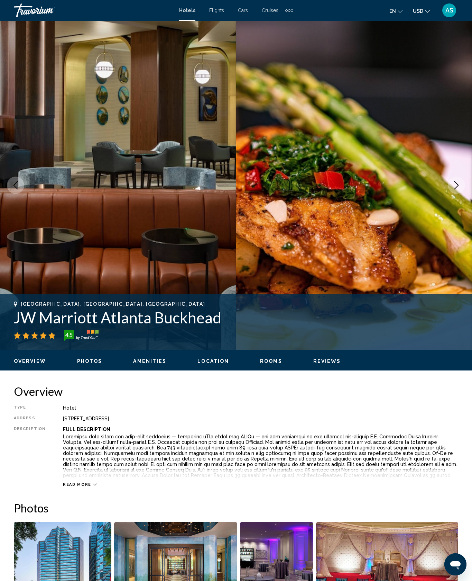
click at [456, 189] on icon "Next image" at bounding box center [457, 185] width 8 height 8
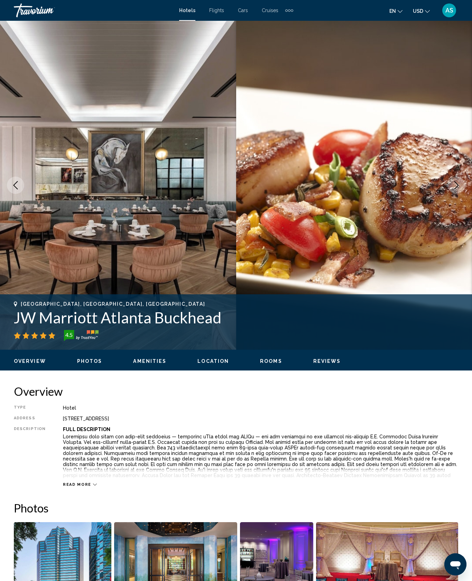
click at [461, 194] on button "Next image" at bounding box center [456, 184] width 17 height 17
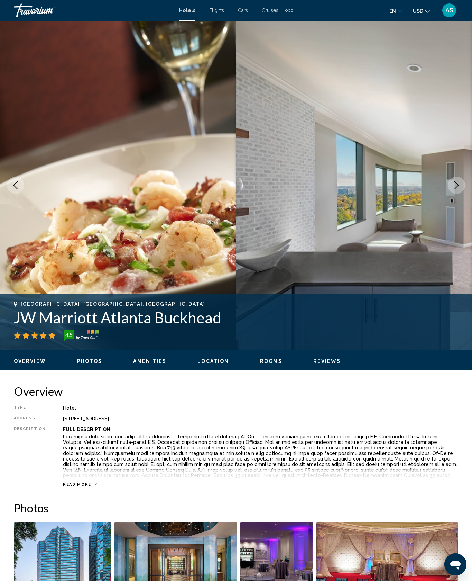
click at [454, 189] on icon "Next image" at bounding box center [457, 185] width 8 height 8
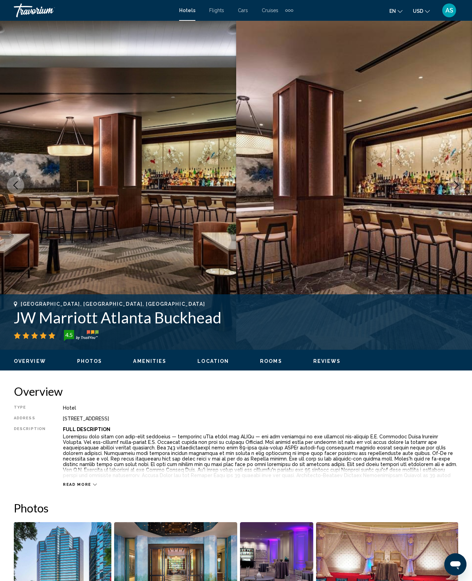
click at [461, 194] on button "Next image" at bounding box center [456, 184] width 17 height 17
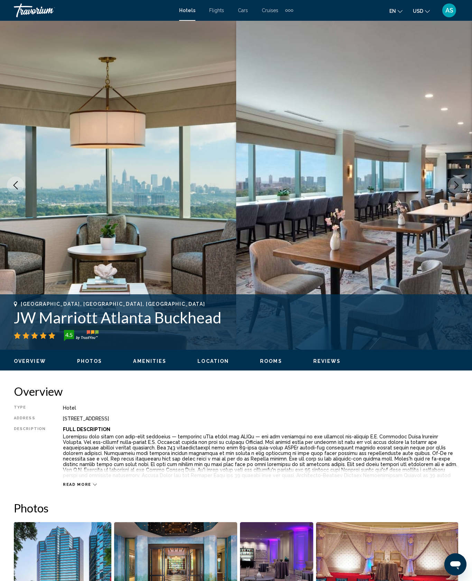
click at [456, 189] on icon "Next image" at bounding box center [457, 185] width 8 height 8
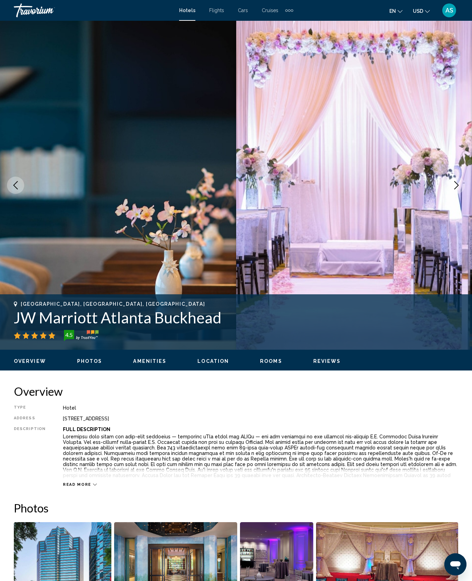
click at [453, 189] on icon "Next image" at bounding box center [457, 185] width 8 height 8
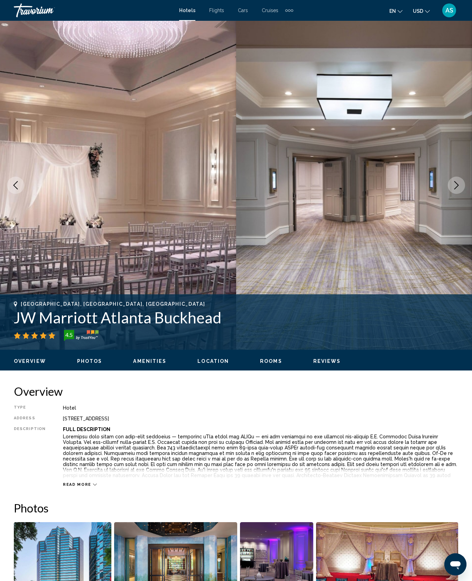
click at [454, 189] on icon "Next image" at bounding box center [457, 185] width 8 height 8
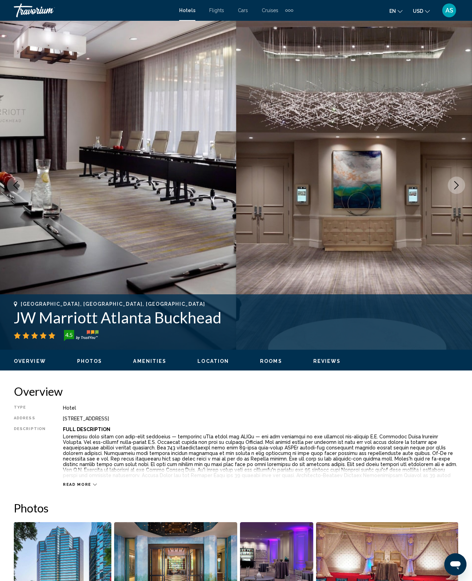
click at [454, 194] on button "Next image" at bounding box center [456, 184] width 17 height 17
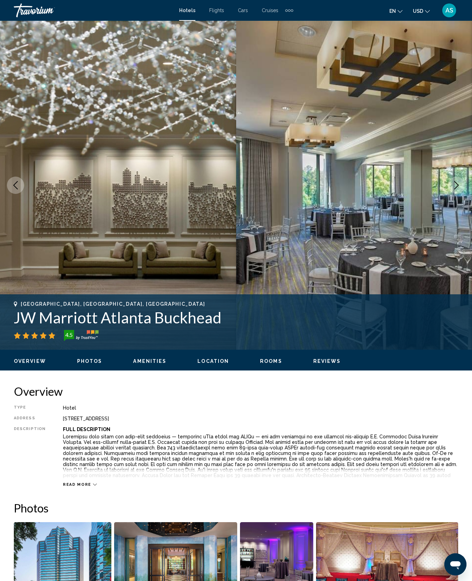
click at [452, 194] on button "Next image" at bounding box center [456, 184] width 17 height 17
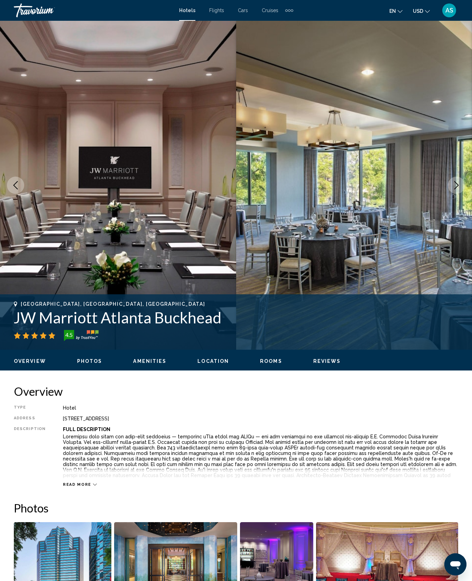
click at [453, 194] on button "Next image" at bounding box center [456, 184] width 17 height 17
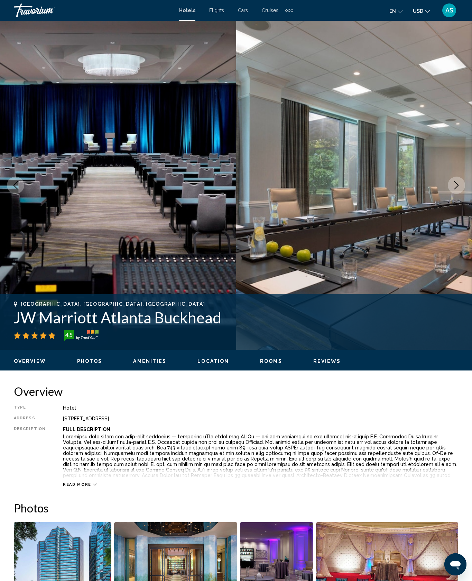
click at [453, 189] on icon "Next image" at bounding box center [457, 185] width 8 height 8
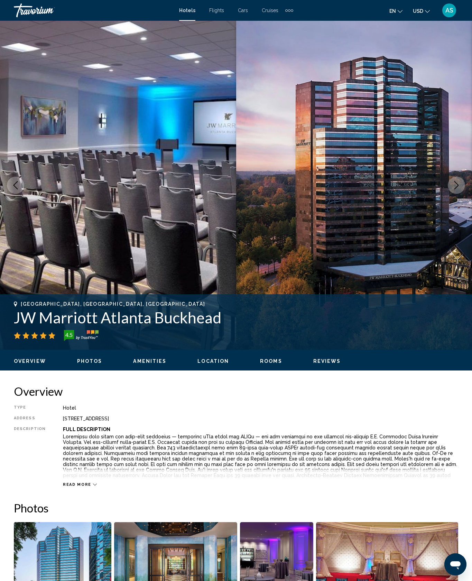
click at [452, 194] on button "Next image" at bounding box center [456, 184] width 17 height 17
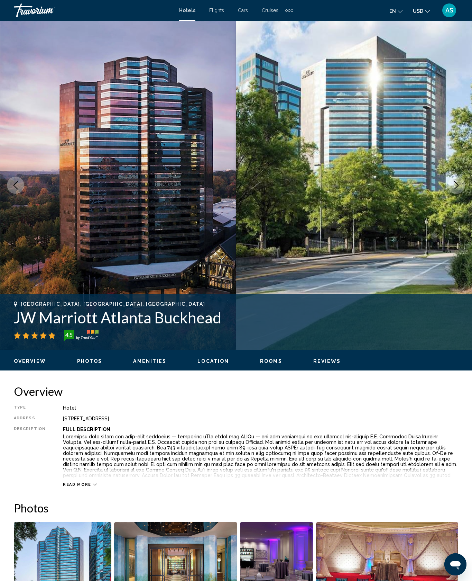
click at [460, 235] on img "Main content" at bounding box center [354, 185] width 236 height 329
click at [456, 189] on icon "Next image" at bounding box center [457, 185] width 8 height 8
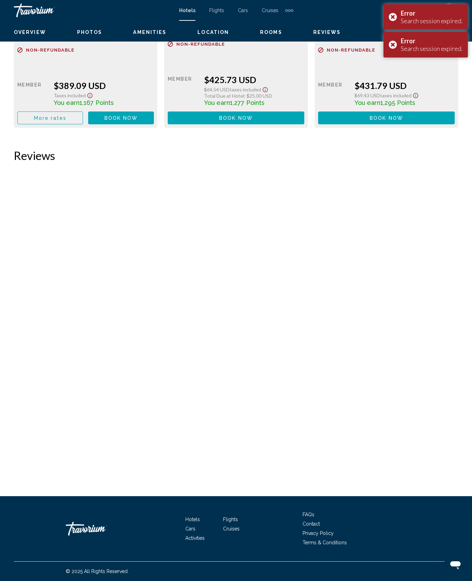
scroll to position [4023, 0]
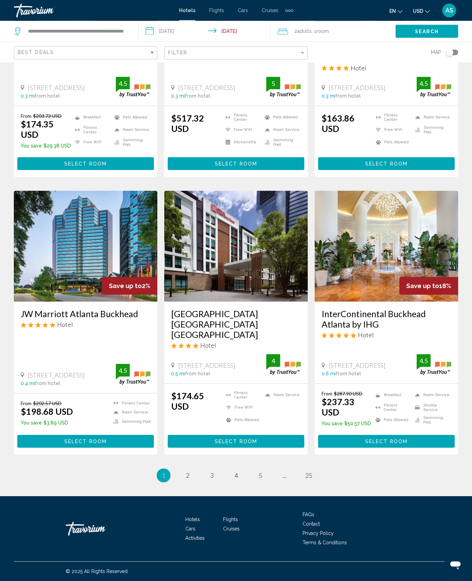
scroll to position [967, 0]
click at [186, 471] on span "2" at bounding box center [187, 475] width 3 height 8
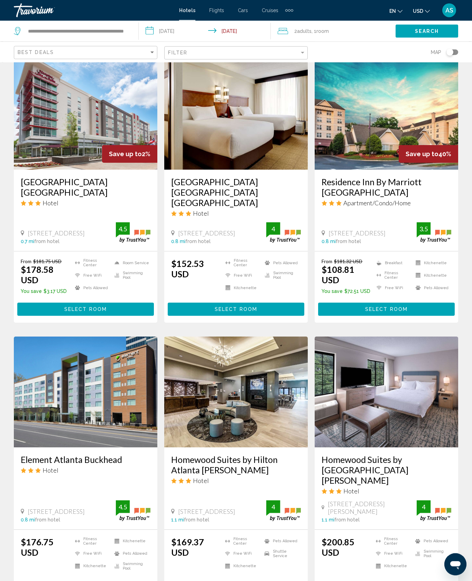
scroll to position [296, 0]
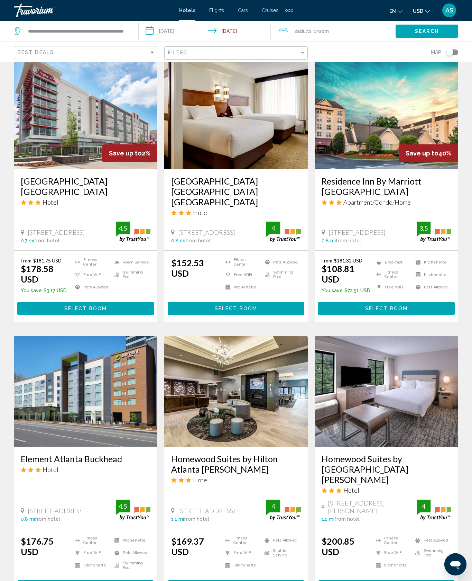
click at [422, 315] on button "Select Room" at bounding box center [386, 308] width 137 height 13
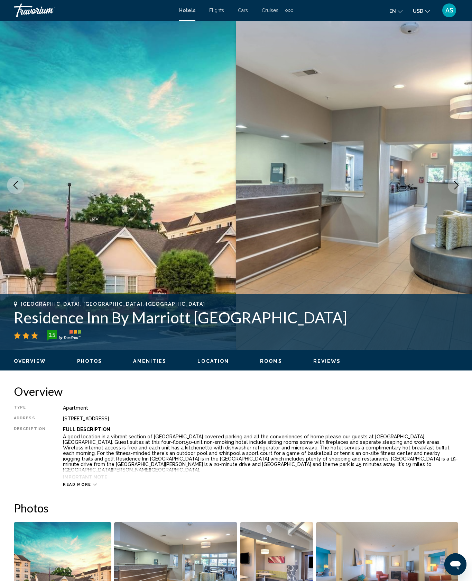
click at [453, 233] on img "Main content" at bounding box center [354, 185] width 236 height 329
click at [455, 189] on icon "Next image" at bounding box center [457, 185] width 8 height 8
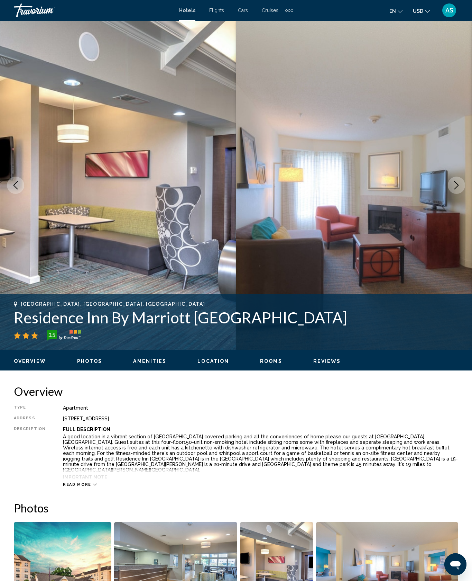
click at [454, 194] on button "Next image" at bounding box center [456, 184] width 17 height 17
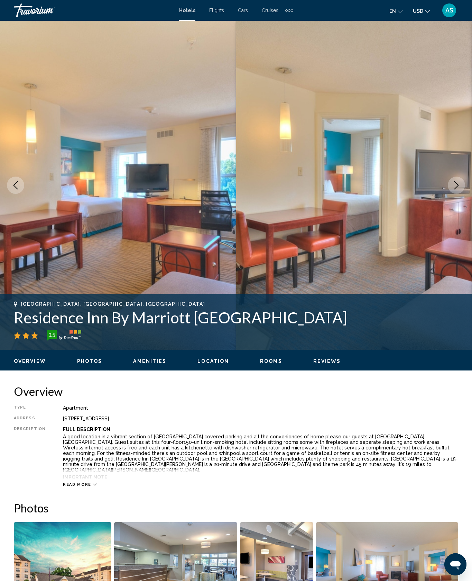
click at [456, 194] on button "Next image" at bounding box center [456, 184] width 17 height 17
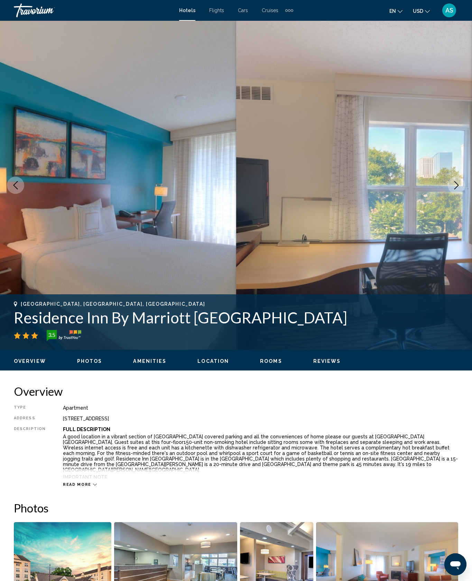
click at [453, 194] on button "Next image" at bounding box center [456, 184] width 17 height 17
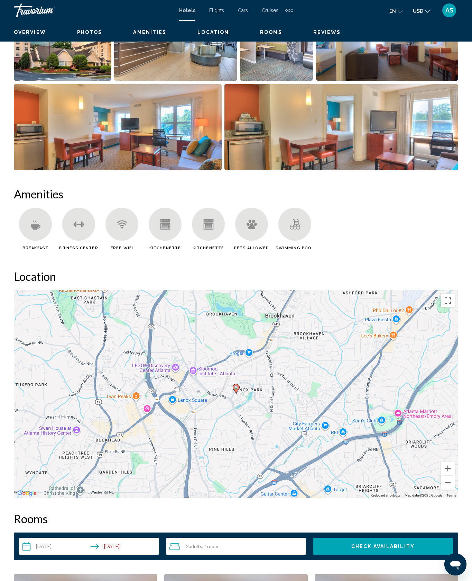
scroll to position [527, 0]
click at [316, 80] on img "Open full-screen image slider" at bounding box center [387, 37] width 143 height 86
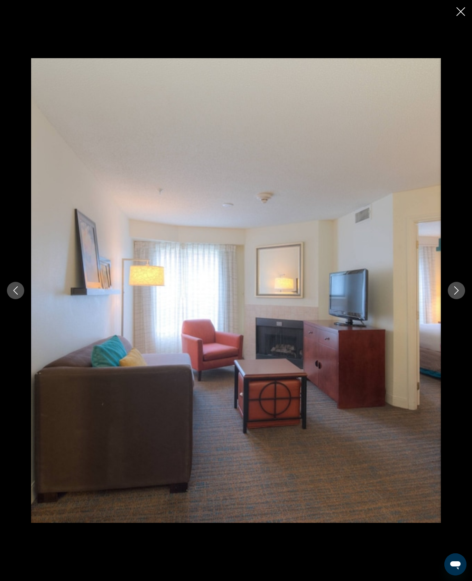
scroll to position [537, 0]
click at [453, 294] on icon "Next image" at bounding box center [457, 290] width 8 height 8
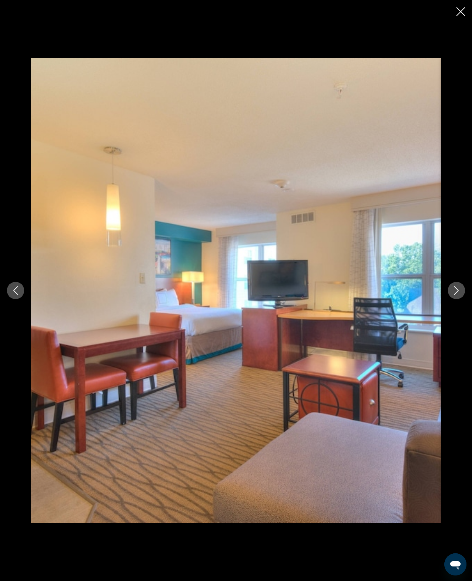
click at [455, 294] on icon "Next image" at bounding box center [457, 290] width 4 height 8
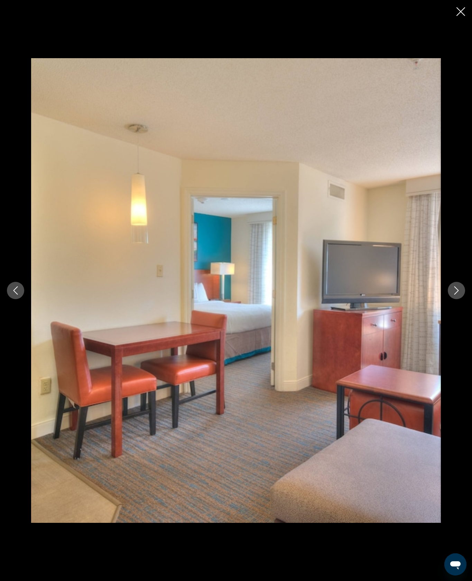
click at [453, 294] on icon "Next image" at bounding box center [457, 290] width 8 height 8
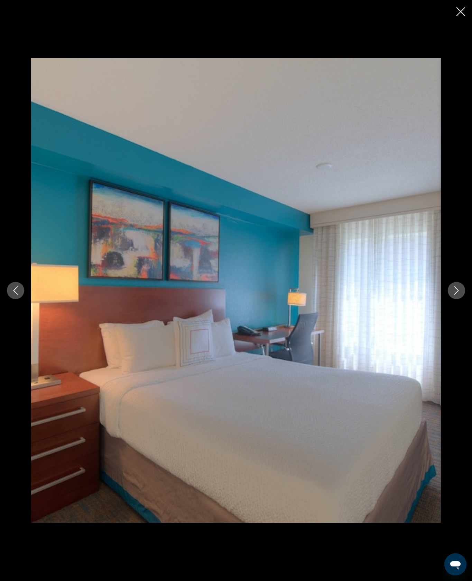
click at [462, 299] on button "Next image" at bounding box center [456, 290] width 17 height 17
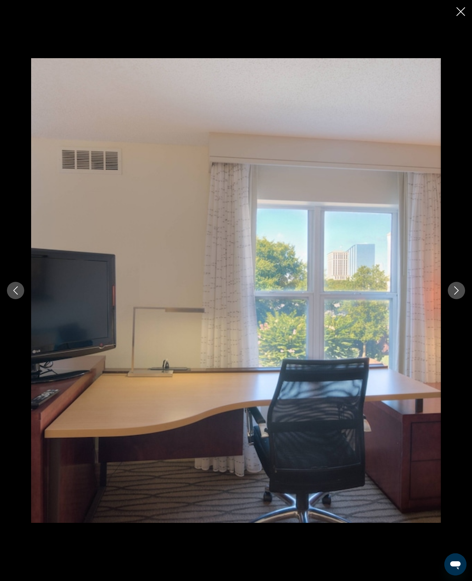
click at [19, 294] on icon "Previous image" at bounding box center [15, 290] width 8 height 8
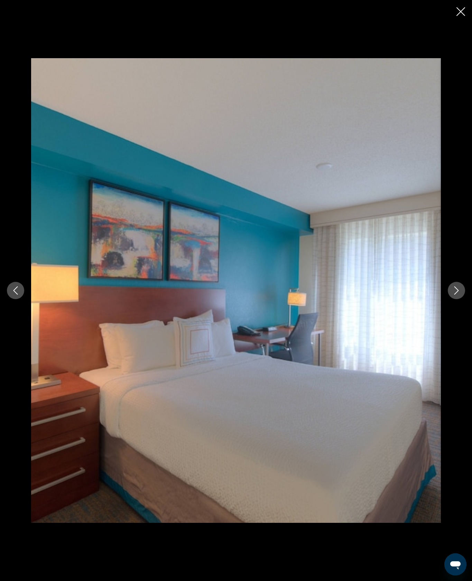
click at [453, 294] on icon "Next image" at bounding box center [457, 290] width 8 height 8
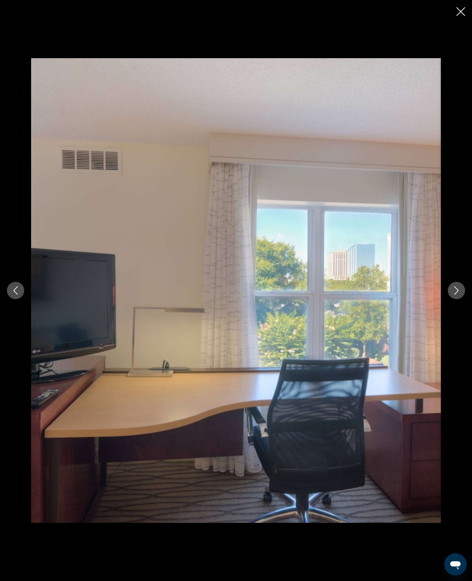
click at [455, 294] on icon "Next image" at bounding box center [457, 290] width 8 height 8
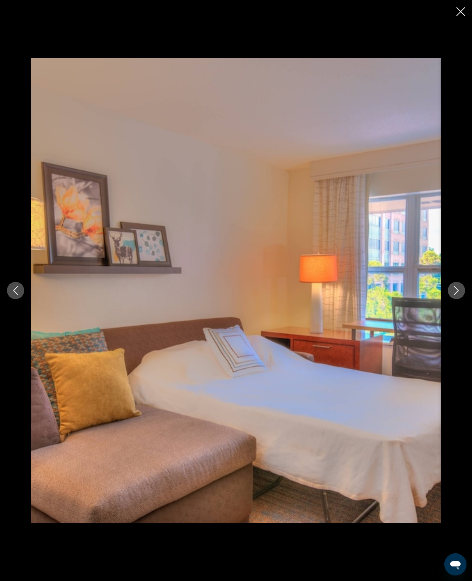
click at [456, 294] on icon "Next image" at bounding box center [457, 290] width 8 height 8
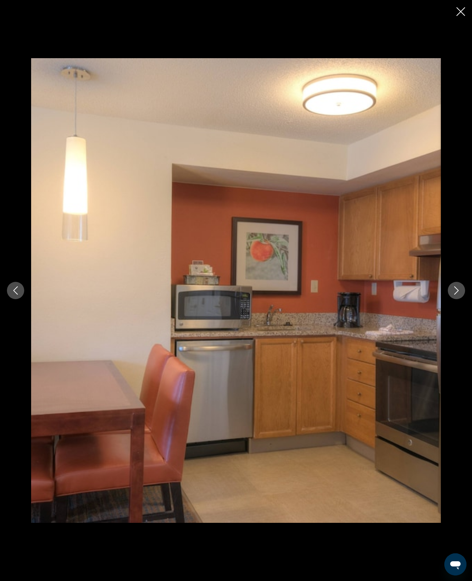
click at [456, 299] on button "Next image" at bounding box center [456, 290] width 17 height 17
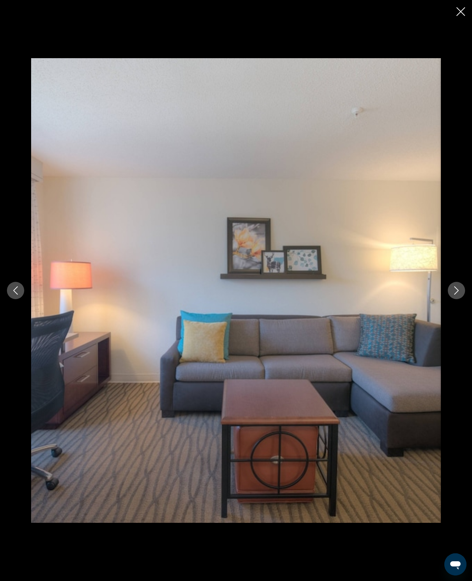
click at [455, 294] on icon "Next image" at bounding box center [457, 290] width 4 height 8
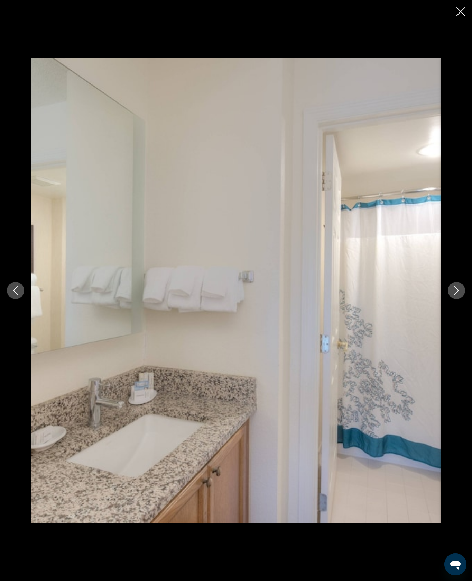
click at [459, 299] on button "Next image" at bounding box center [456, 290] width 17 height 17
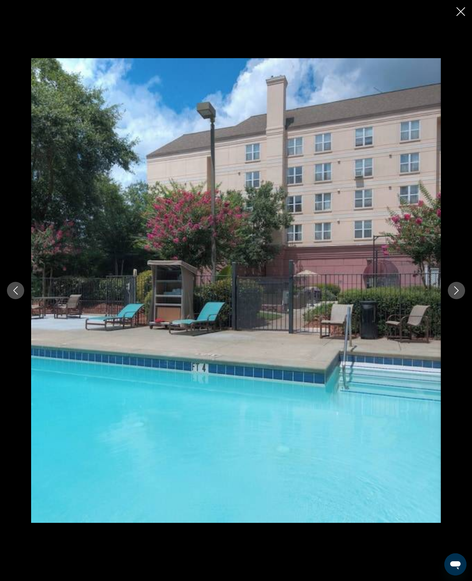
click at [448, 299] on button "Next image" at bounding box center [456, 290] width 17 height 17
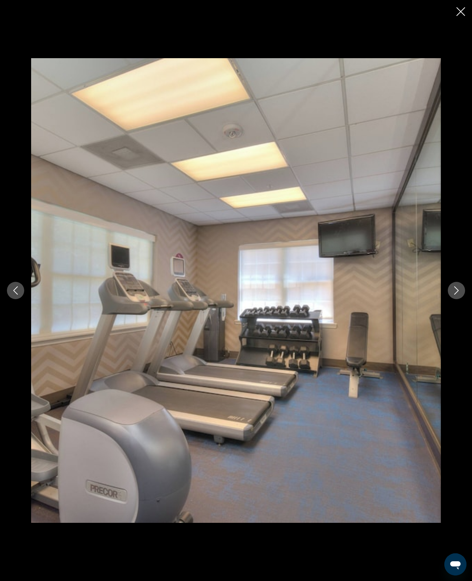
click at [453, 299] on button "Next image" at bounding box center [456, 290] width 17 height 17
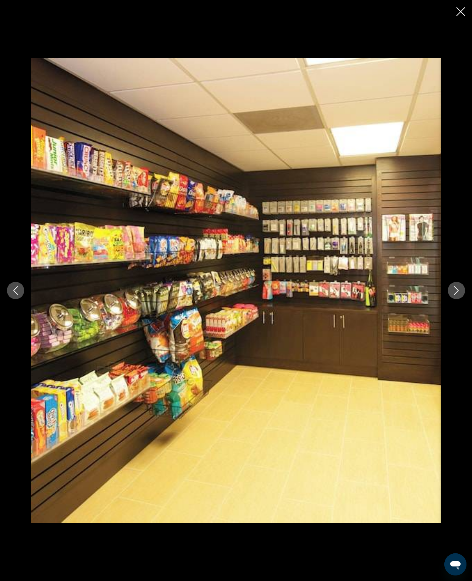
click at [451, 299] on button "Next image" at bounding box center [456, 290] width 17 height 17
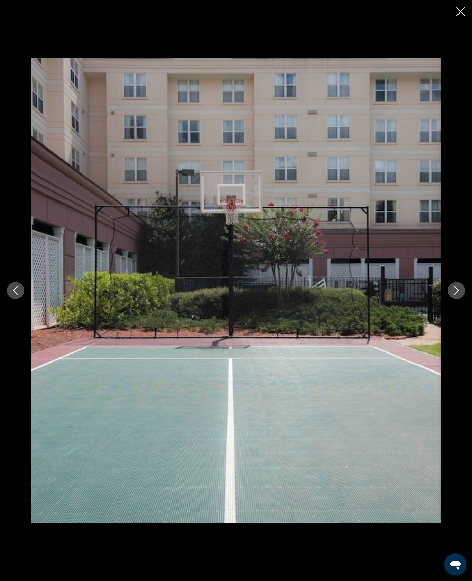
click at [454, 299] on button "Next image" at bounding box center [456, 290] width 17 height 17
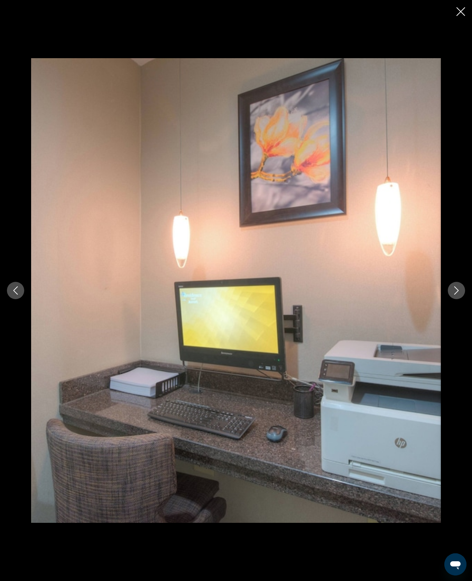
click at [454, 294] on icon "Next image" at bounding box center [457, 290] width 8 height 8
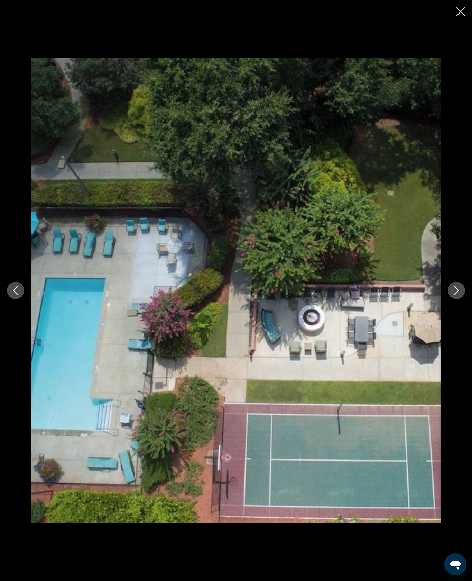
click at [456, 299] on button "Next image" at bounding box center [456, 290] width 17 height 17
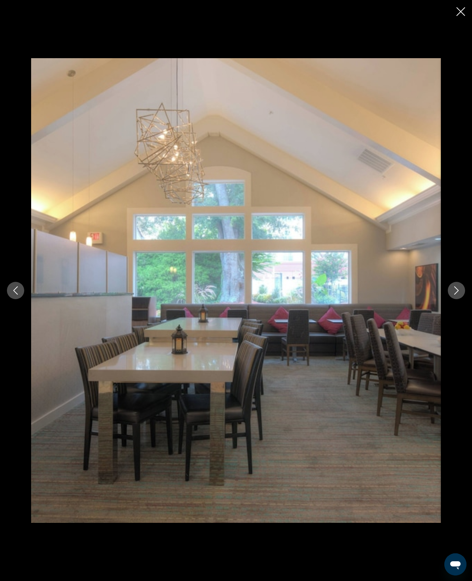
click at [456, 299] on button "Next image" at bounding box center [456, 290] width 17 height 17
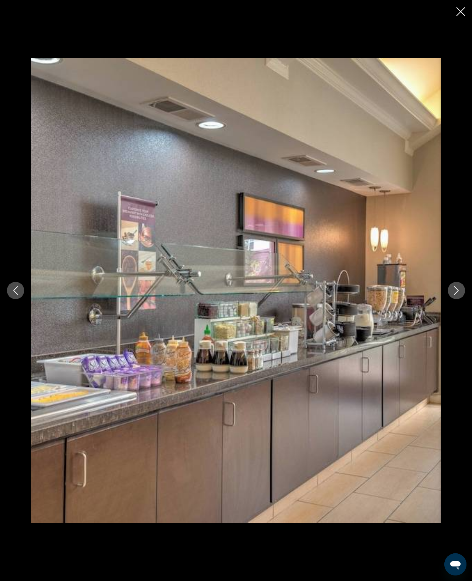
click at [454, 294] on icon "Next image" at bounding box center [457, 290] width 8 height 8
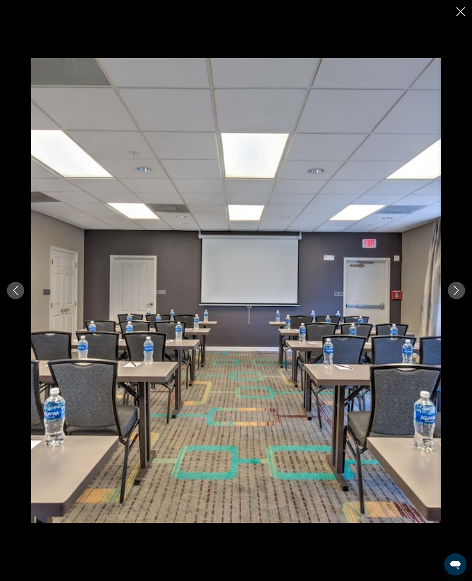
click at [455, 299] on button "Next image" at bounding box center [456, 290] width 17 height 17
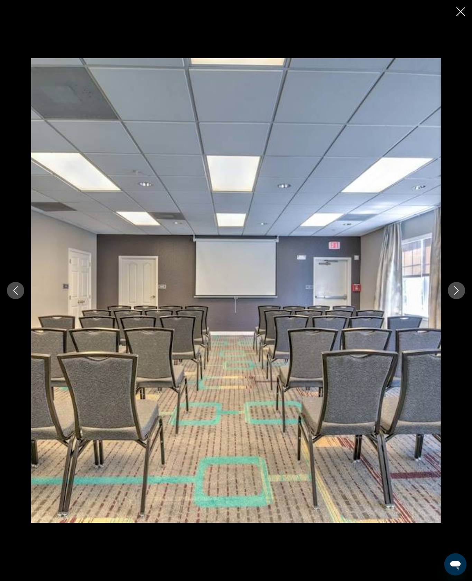
click at [459, 299] on button "Next image" at bounding box center [456, 290] width 17 height 17
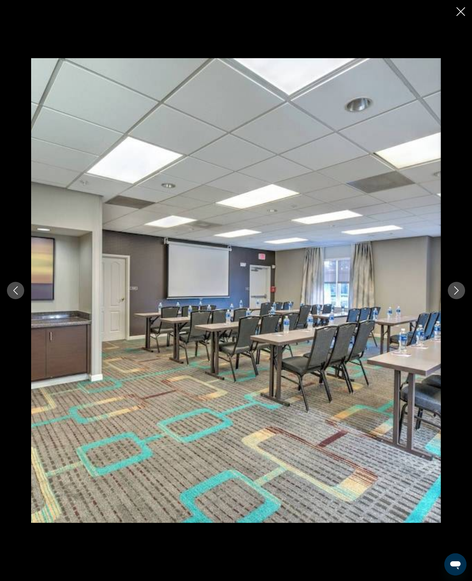
click at [450, 320] on div "Main content" at bounding box center [236, 290] width 472 height 464
click at [449, 299] on button "Next image" at bounding box center [456, 290] width 17 height 17
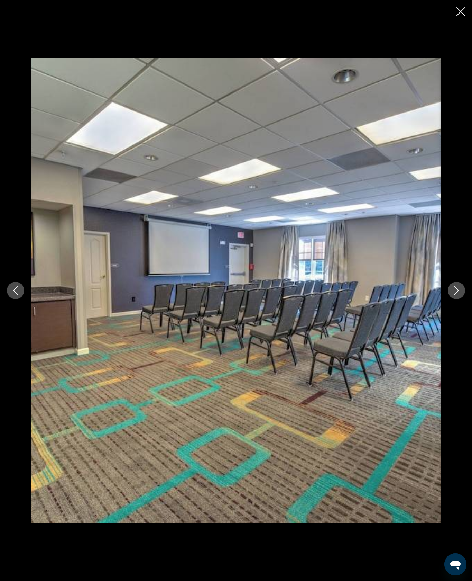
click at [448, 299] on button "Next image" at bounding box center [456, 290] width 17 height 17
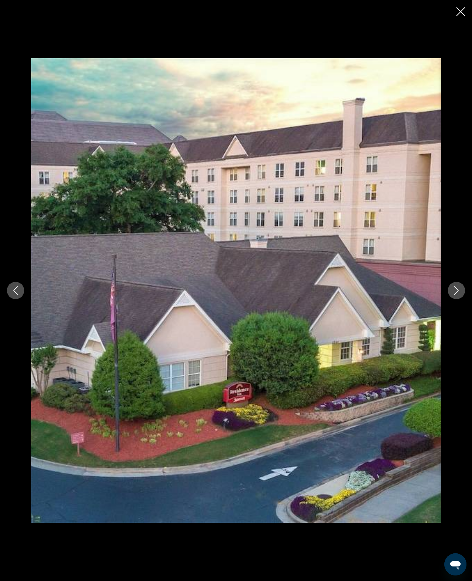
click at [459, 299] on button "Next image" at bounding box center [456, 290] width 17 height 17
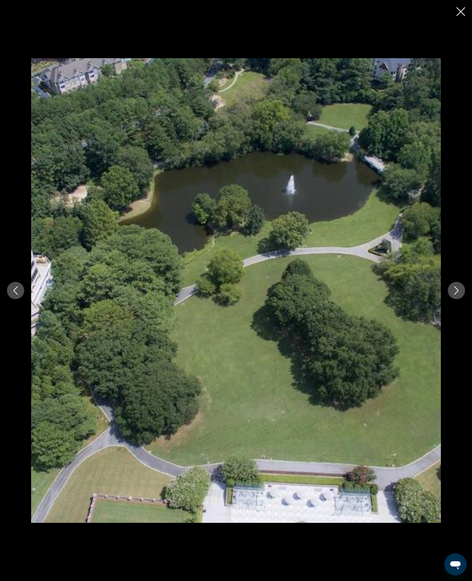
click at [456, 294] on icon "Next image" at bounding box center [457, 290] width 8 height 8
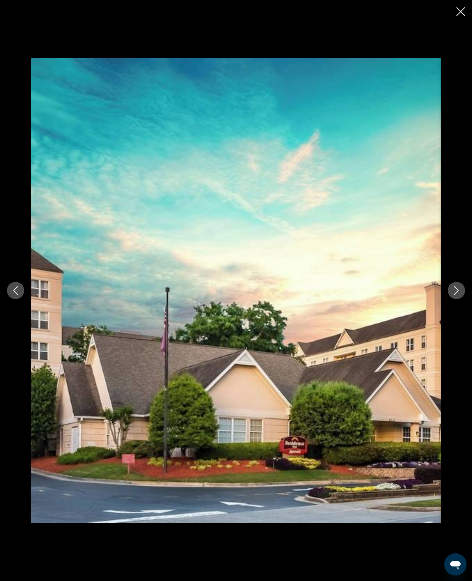
click at [450, 19] on div "Main content" at bounding box center [236, 290] width 472 height 581
click at [457, 27] on div "Main content" at bounding box center [236, 290] width 472 height 581
click at [464, 12] on icon "Close slideshow" at bounding box center [461, 11] width 9 height 9
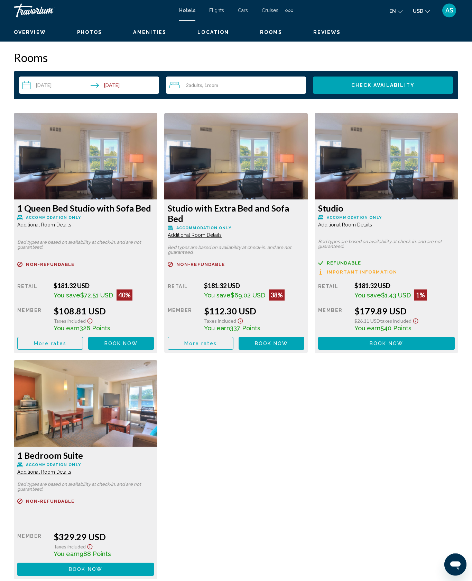
scroll to position [988, 0]
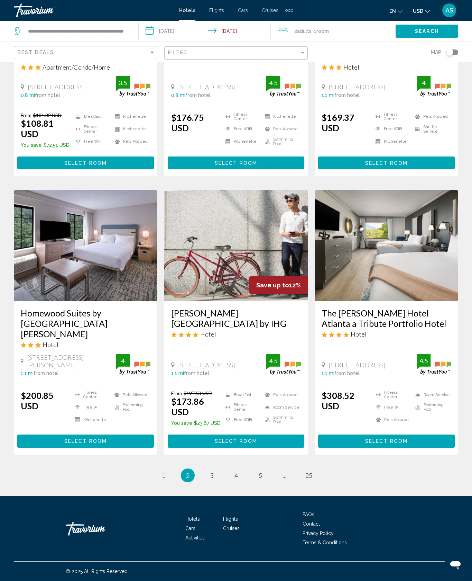
scroll to position [898, 0]
click at [210, 481] on link "page 3" at bounding box center [212, 475] width 12 height 12
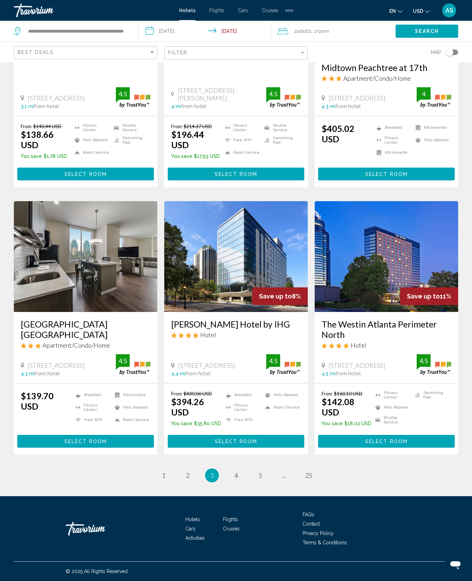
scroll to position [869, 0]
click at [415, 447] on button "Select Room" at bounding box center [386, 441] width 137 height 13
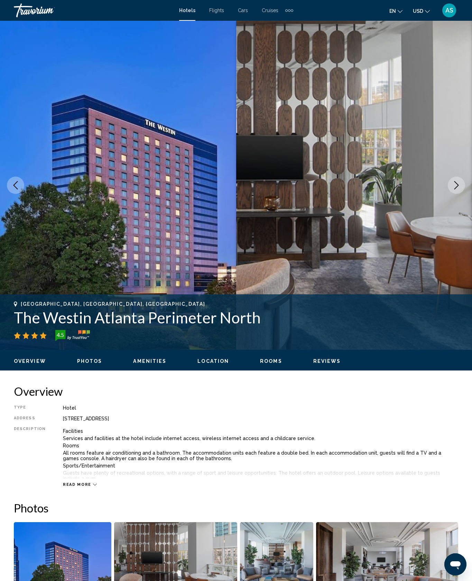
click at [456, 189] on icon "Next image" at bounding box center [457, 185] width 8 height 8
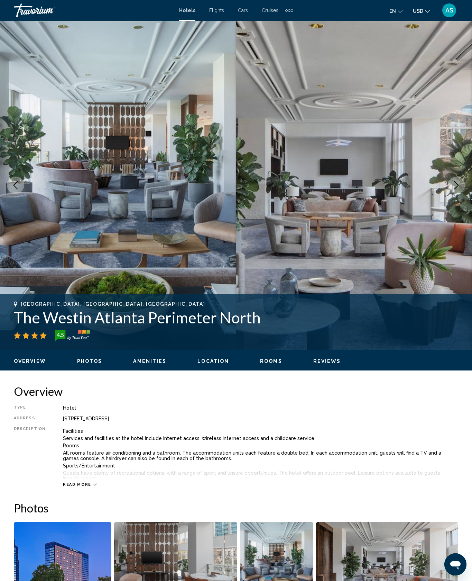
click at [464, 221] on img "Main content" at bounding box center [354, 185] width 236 height 329
click at [461, 194] on button "Next image" at bounding box center [456, 184] width 17 height 17
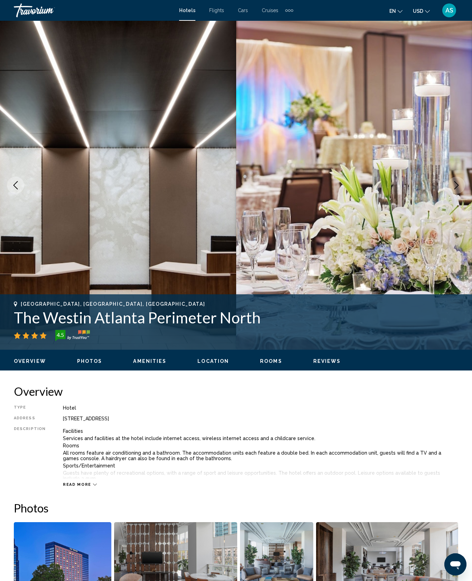
click at [455, 189] on icon "Next image" at bounding box center [457, 185] width 8 height 8
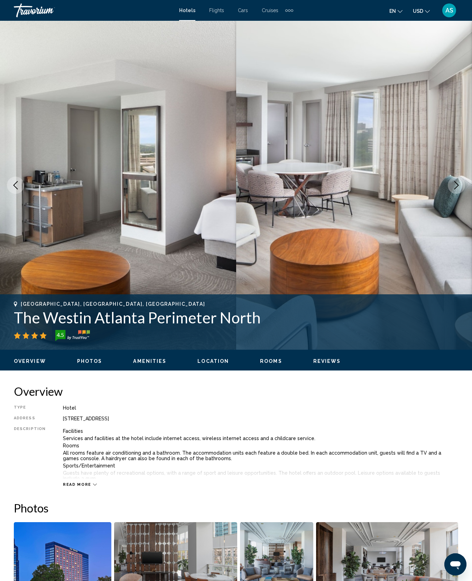
click at [466, 222] on img "Main content" at bounding box center [354, 185] width 236 height 329
click at [453, 189] on icon "Next image" at bounding box center [457, 185] width 8 height 8
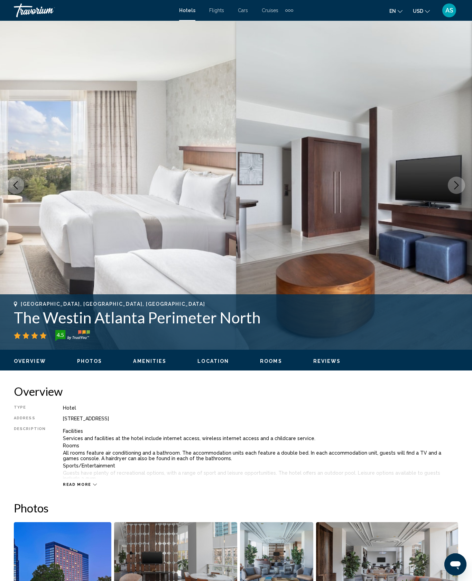
click at [449, 194] on button "Next image" at bounding box center [456, 184] width 17 height 17
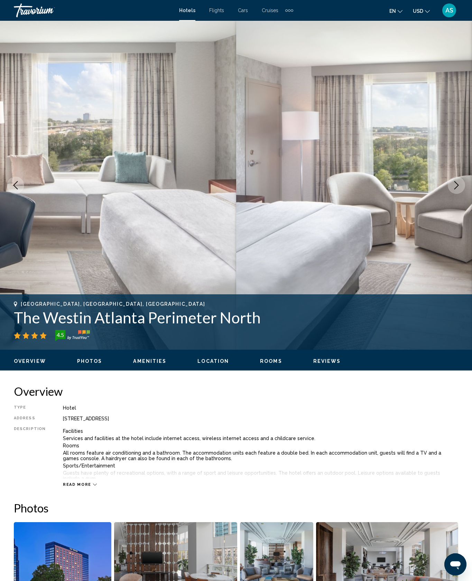
click at [451, 194] on button "Next image" at bounding box center [456, 184] width 17 height 17
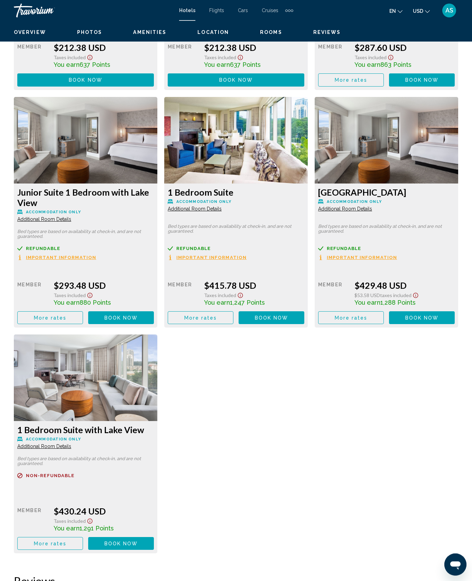
scroll to position [3382, 0]
